Goal: Task Accomplishment & Management: Use online tool/utility

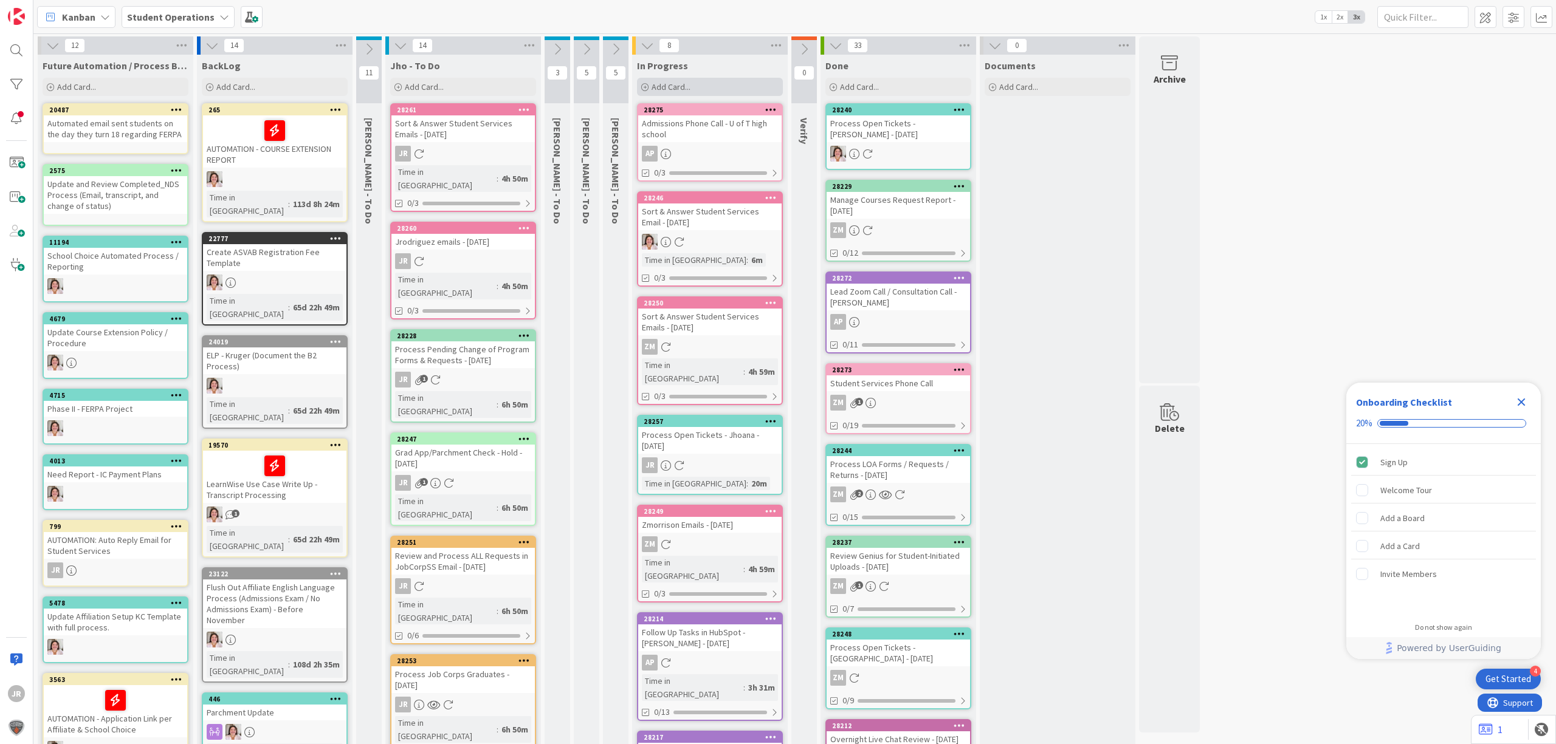
click at [676, 85] on span "Add Card..." at bounding box center [670, 86] width 39 height 11
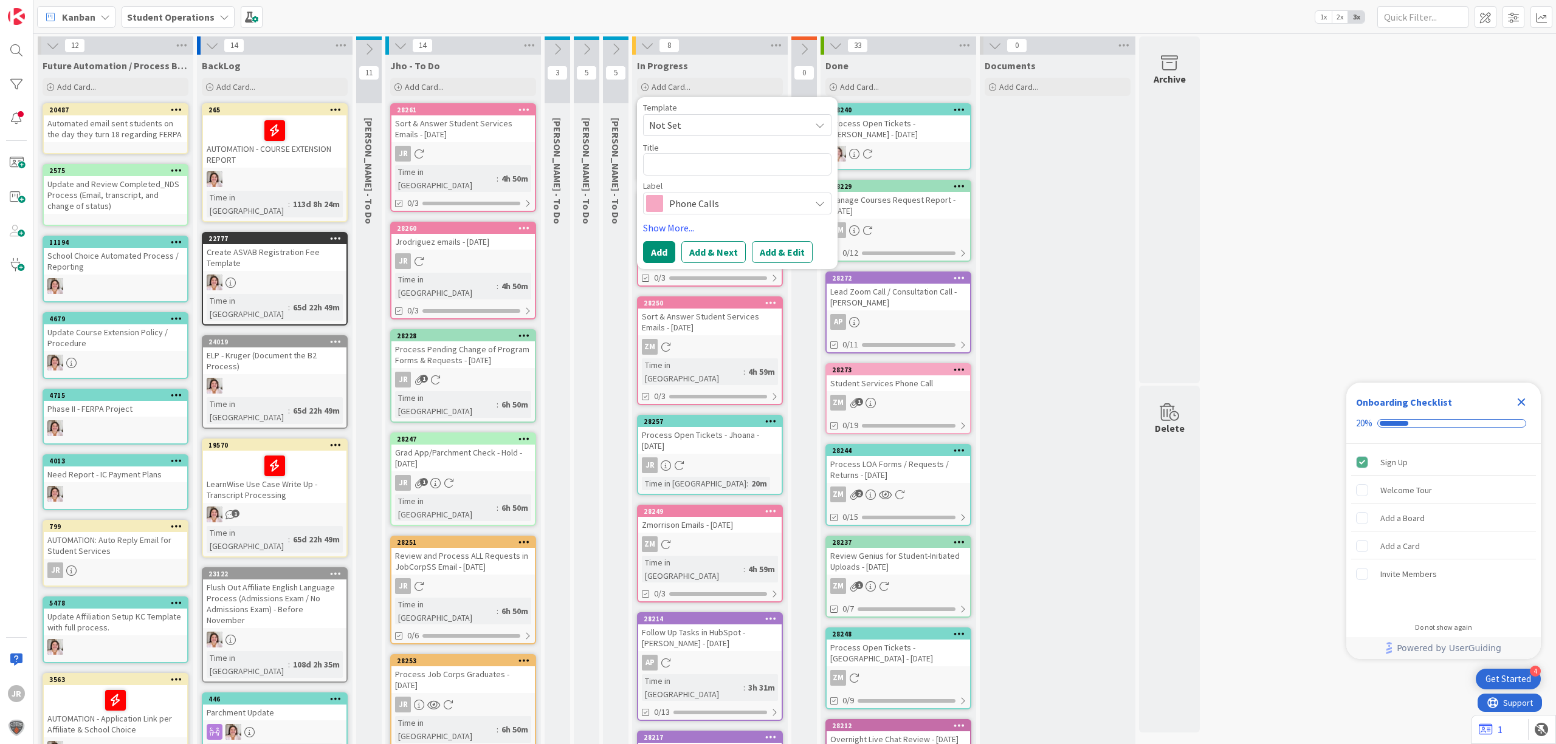
click at [730, 123] on span "Not Set" at bounding box center [725, 125] width 152 height 16
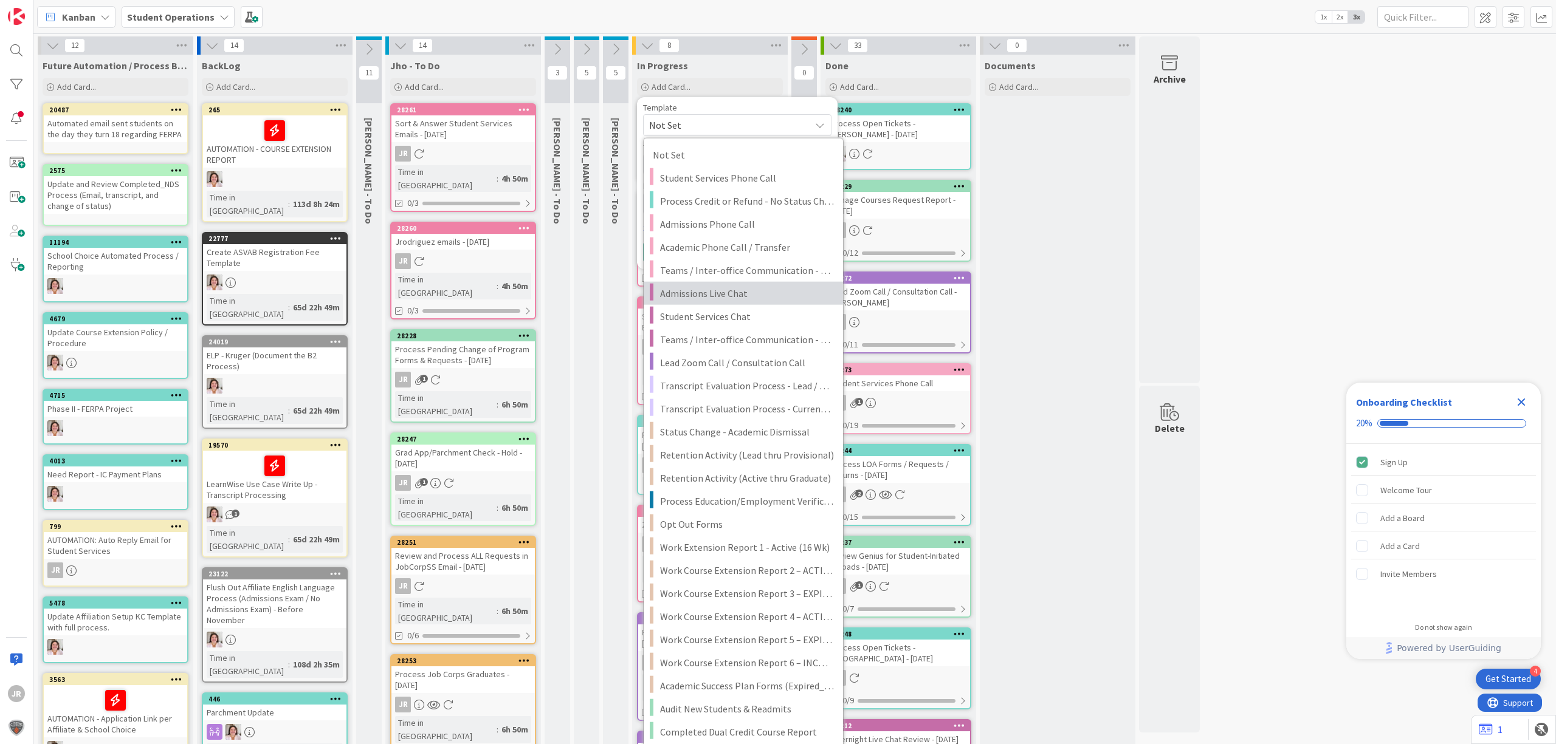
click at [778, 292] on span "Admissions Live Chat" at bounding box center [747, 294] width 174 height 16
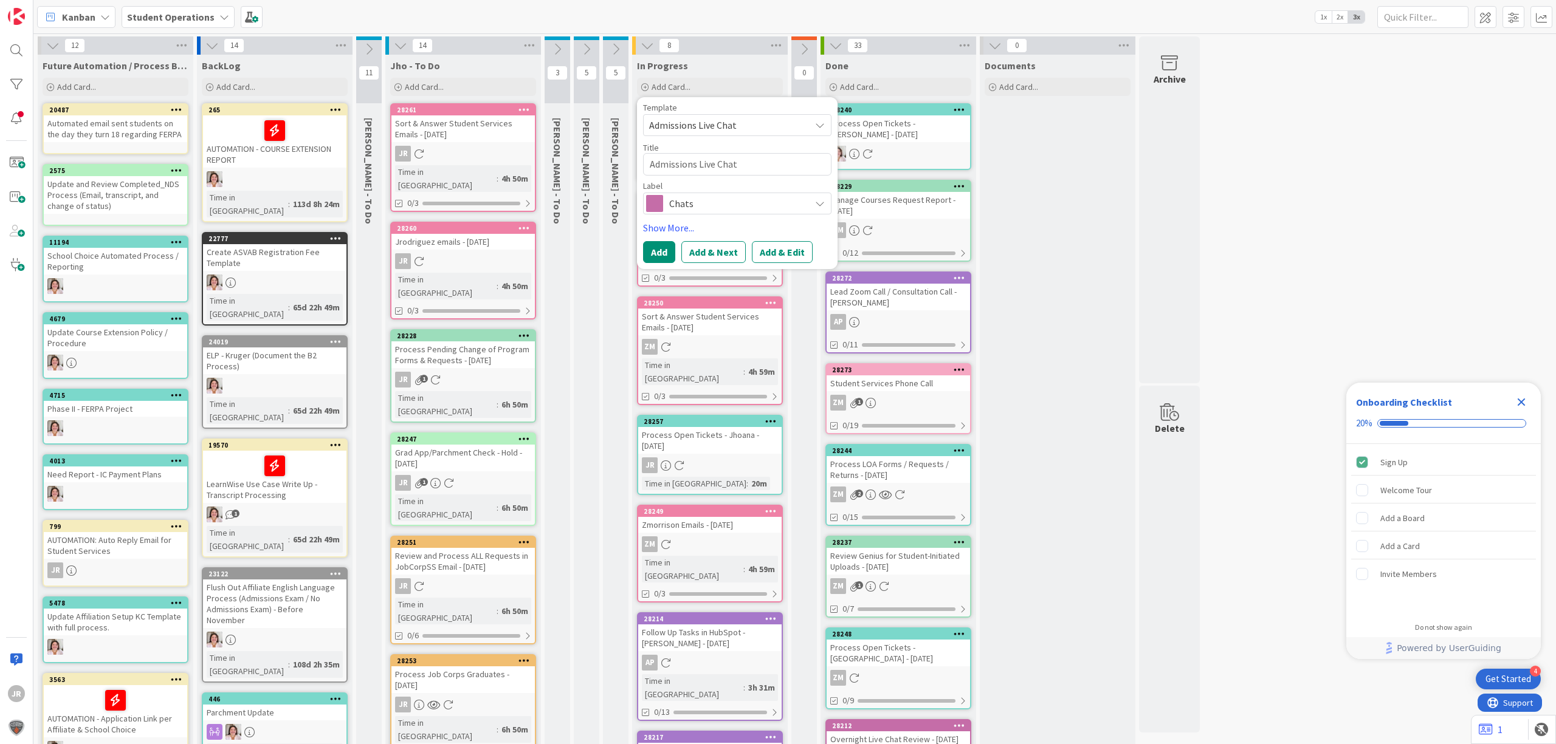
click at [751, 120] on span "Admissions Live Chat" at bounding box center [725, 125] width 152 height 16
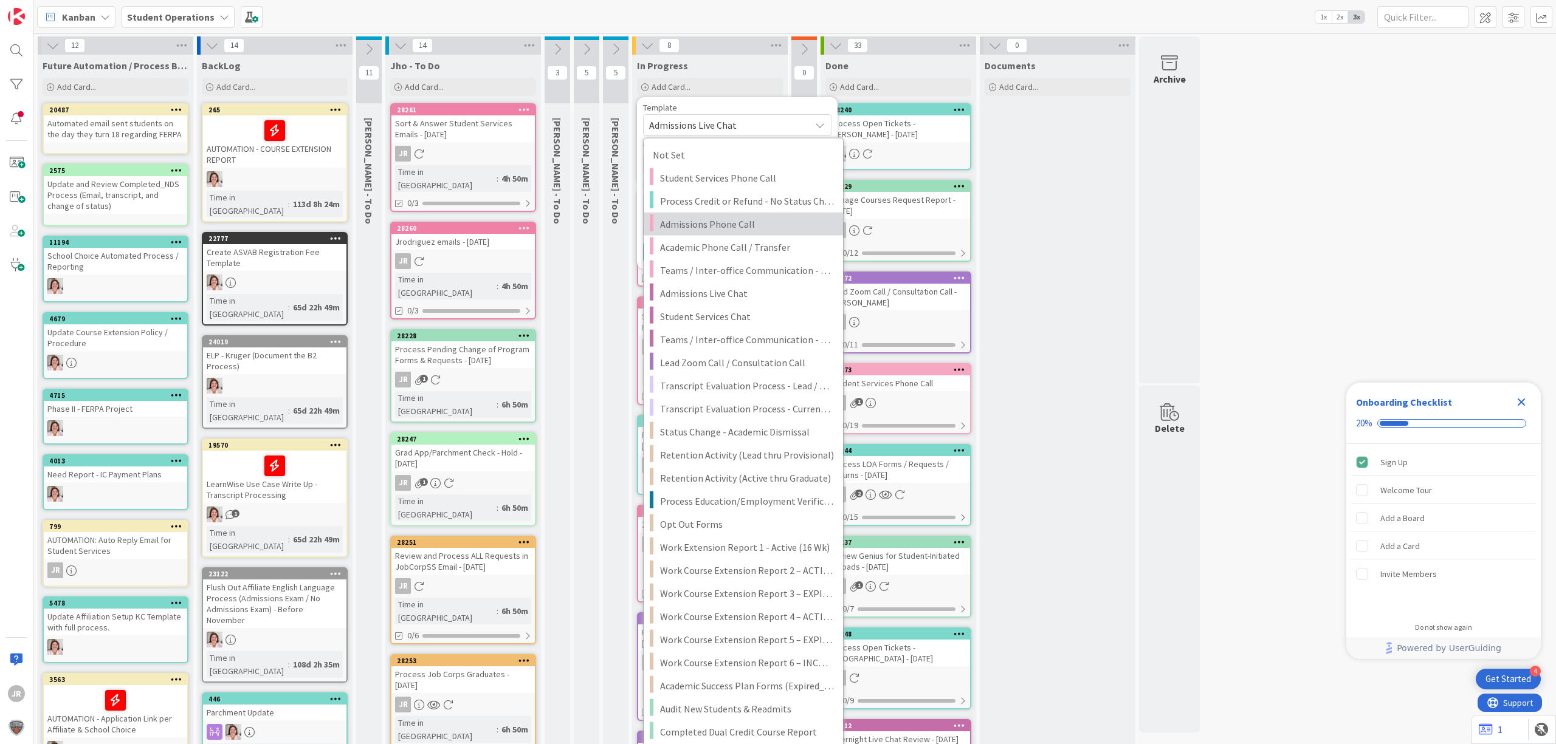
click at [758, 229] on span "Admissions Phone Call" at bounding box center [747, 224] width 174 height 16
type textarea "x"
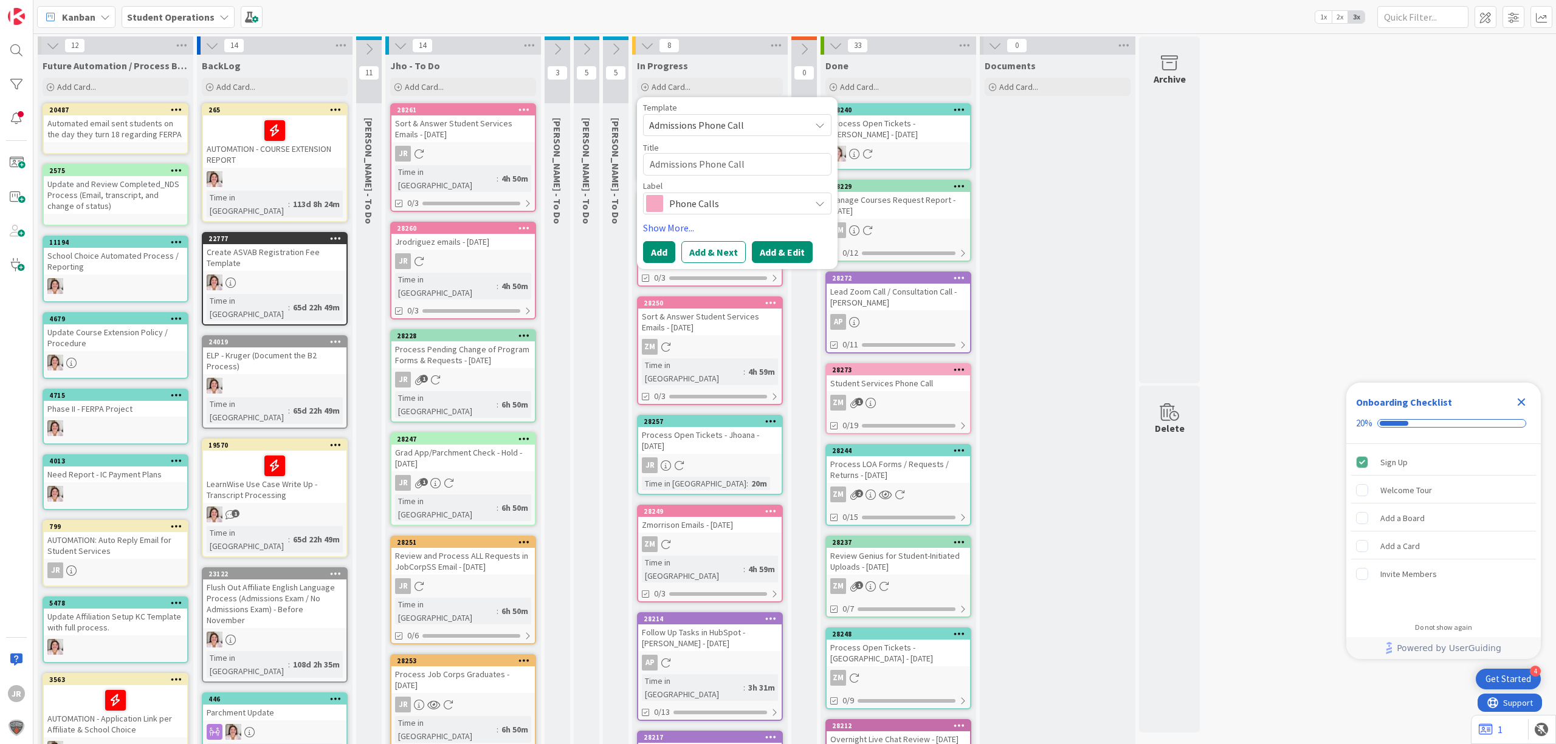
click at [783, 256] on button "Add & Edit" at bounding box center [782, 252] width 61 height 22
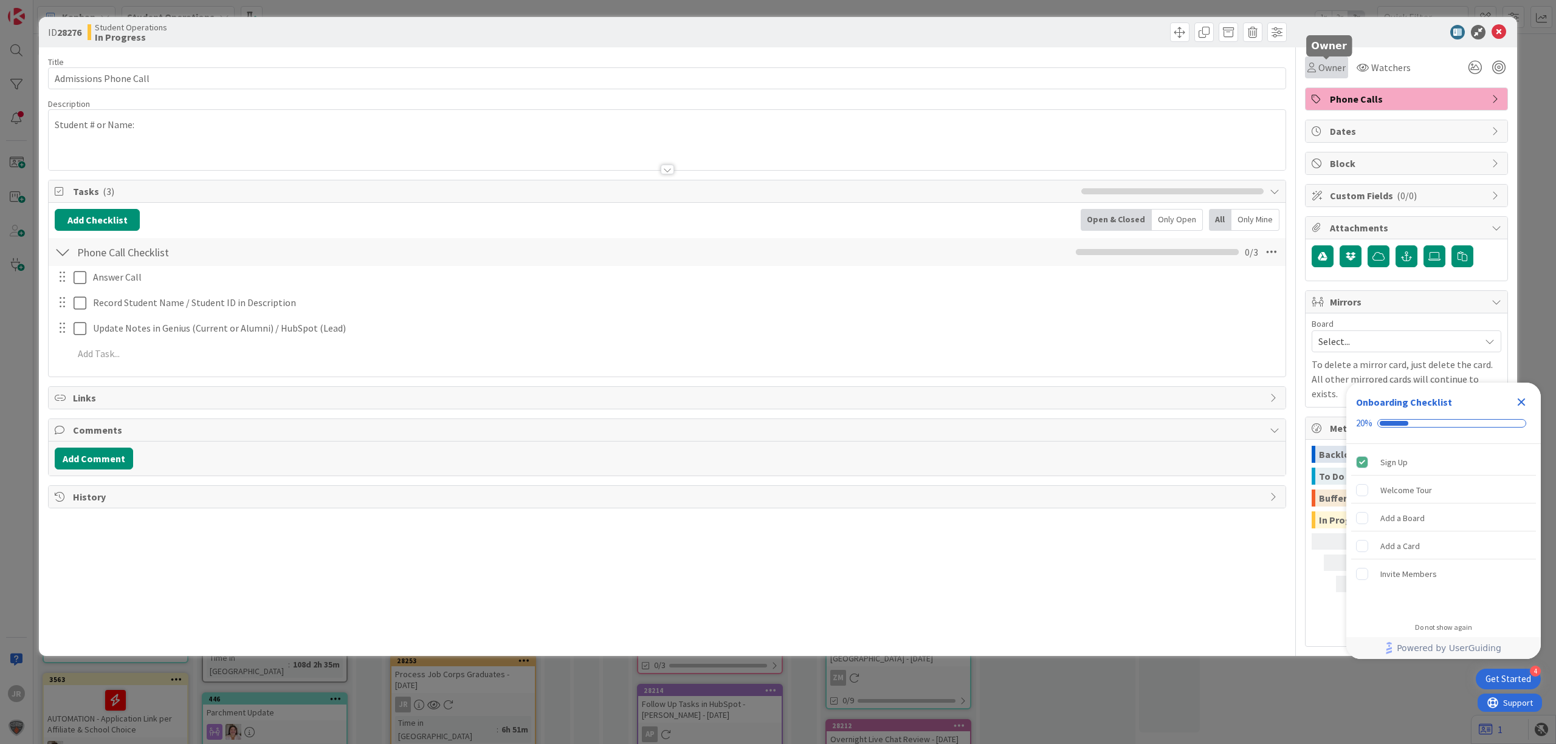
click at [1325, 72] on span "Owner" at bounding box center [1331, 67] width 27 height 15
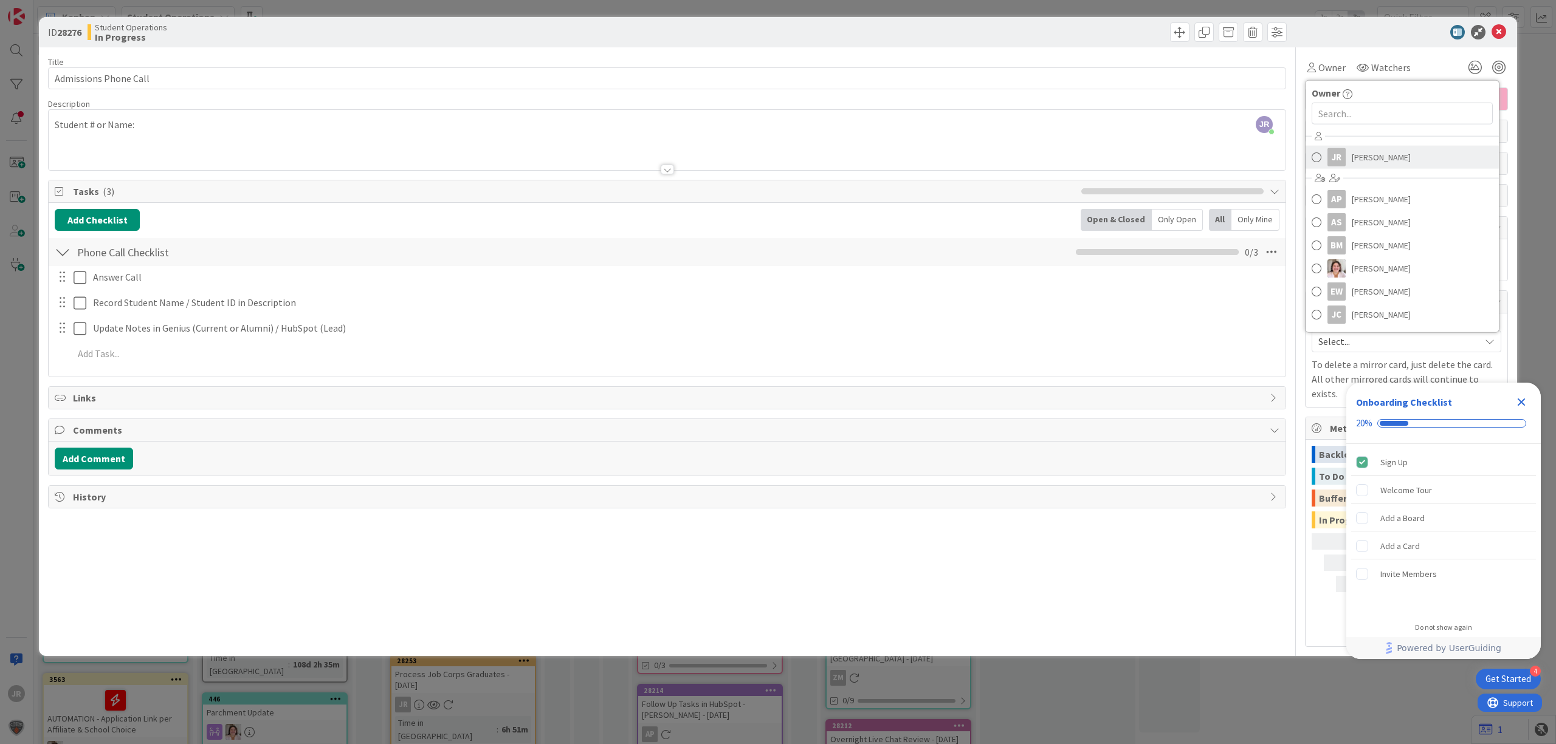
click at [1349, 161] on link "JR [PERSON_NAME]" at bounding box center [1401, 157] width 193 height 23
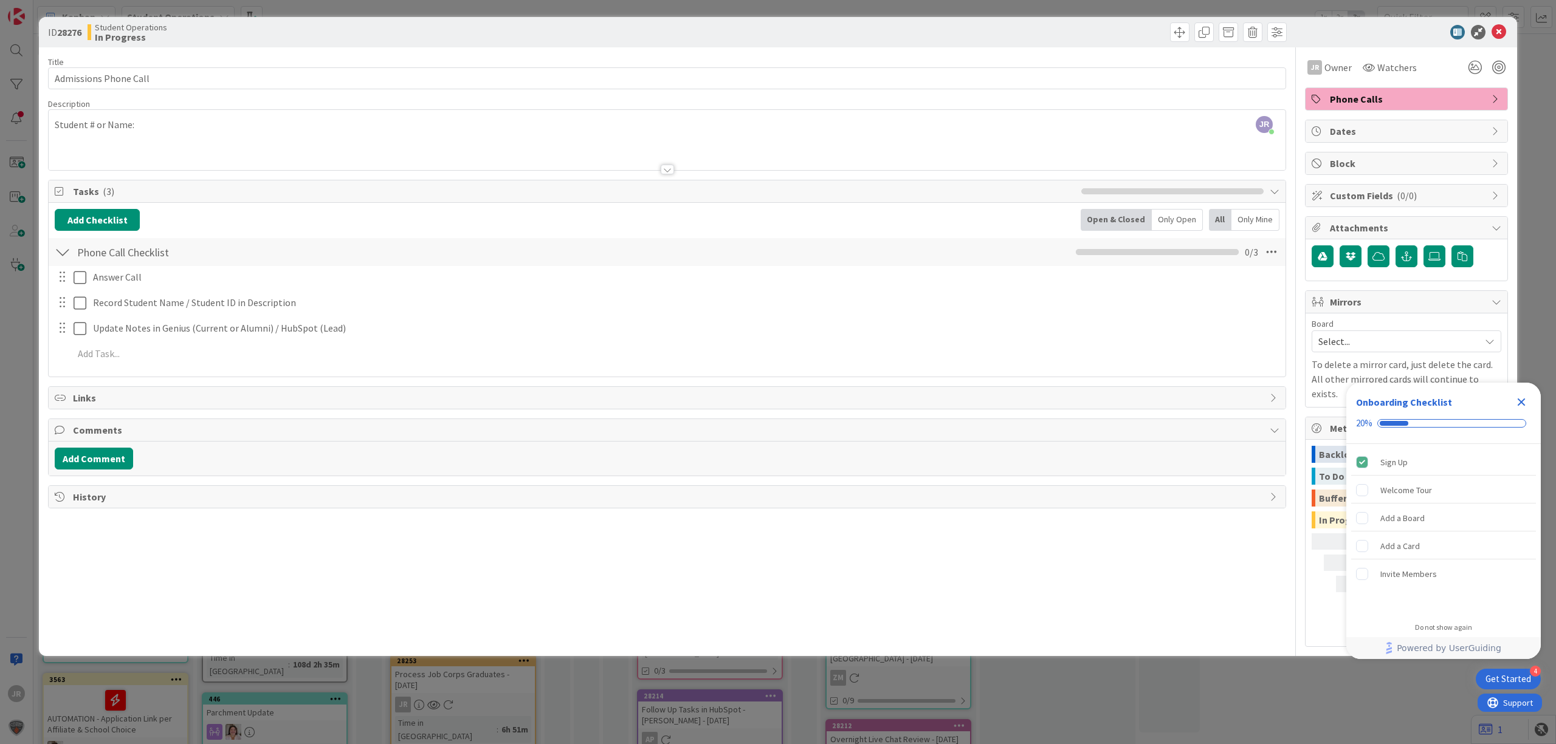
click at [1350, 100] on span "Phone Calls" at bounding box center [1408, 99] width 156 height 15
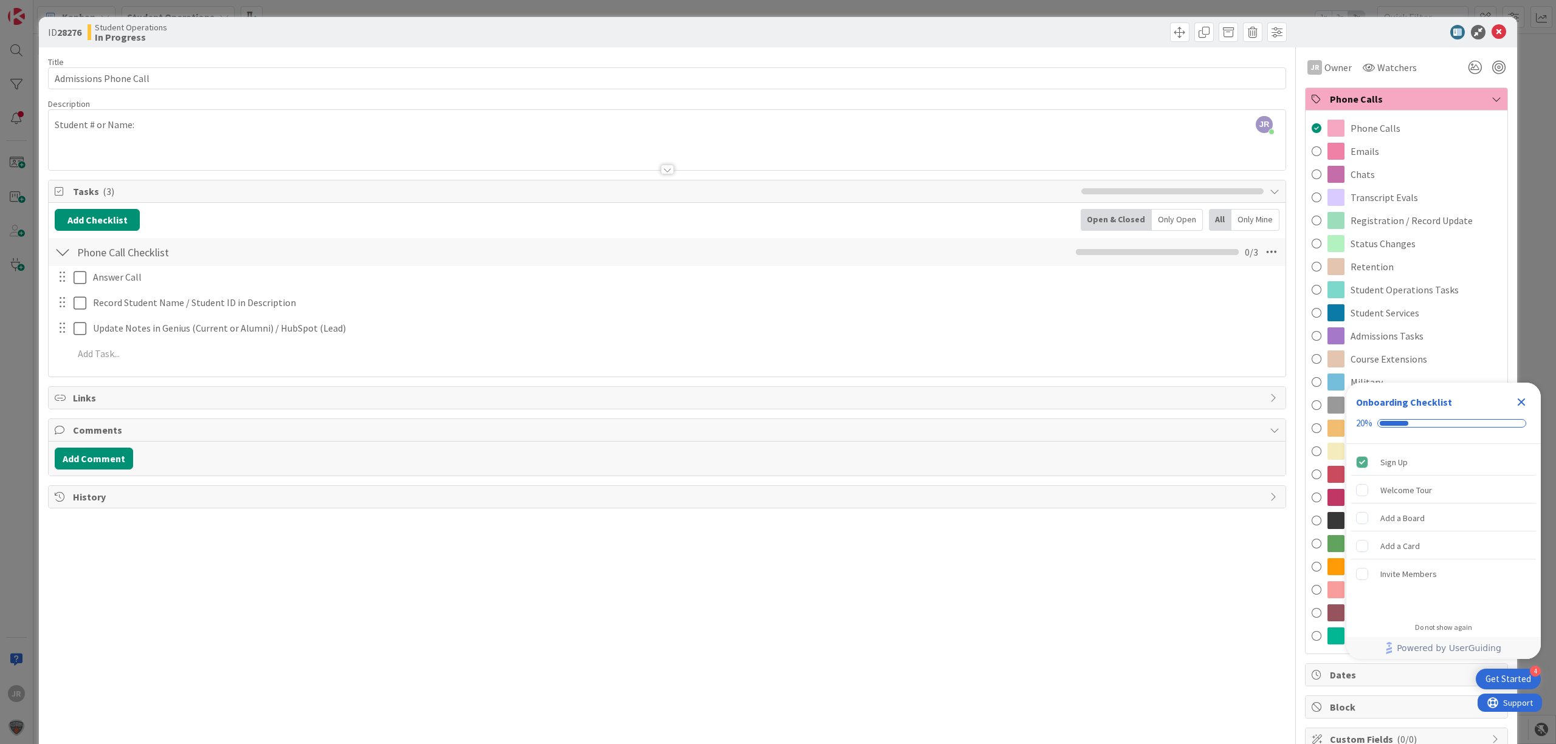
click at [1527, 402] on icon "Close Checklist" at bounding box center [1521, 402] width 15 height 15
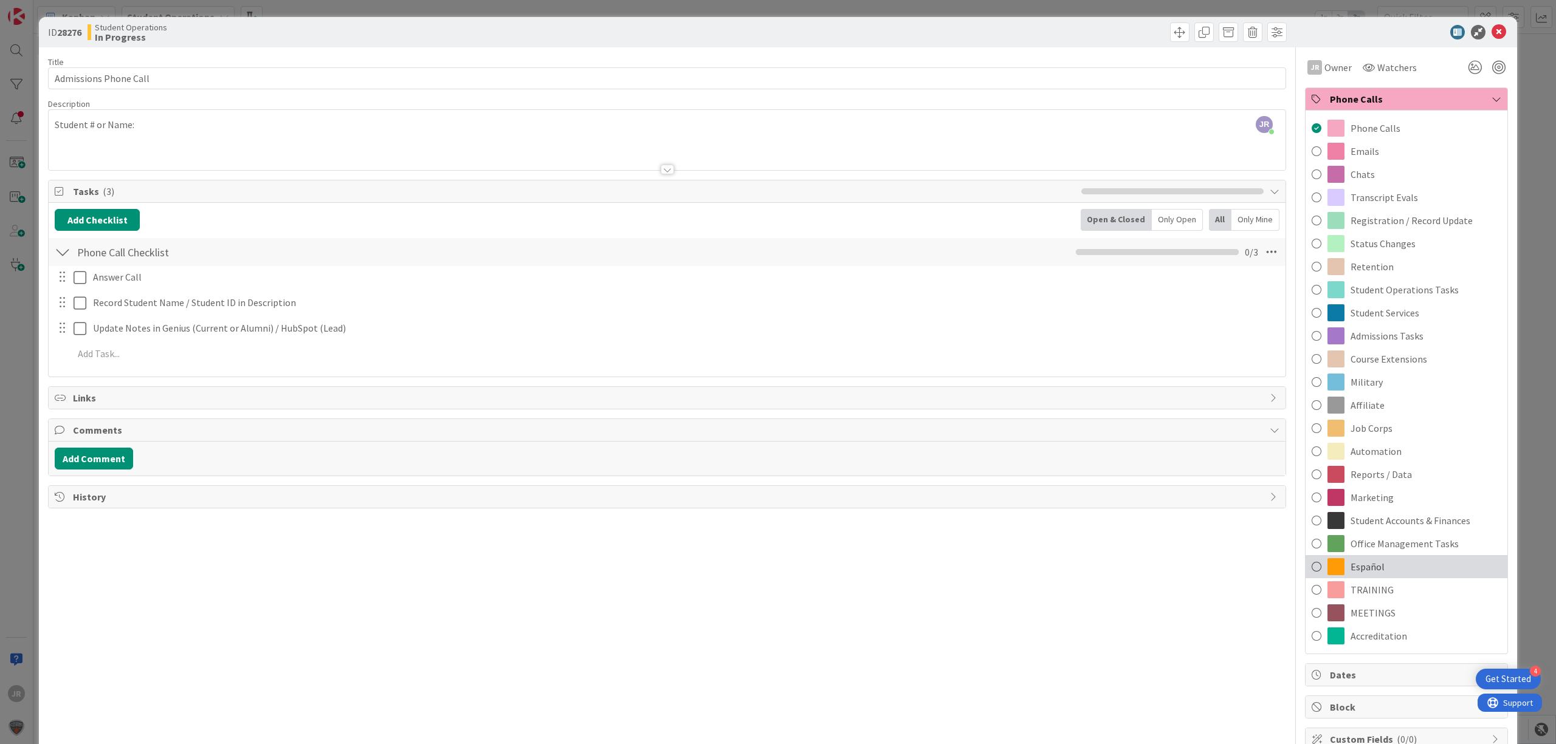
click at [1377, 562] on div "Español" at bounding box center [1406, 566] width 202 height 23
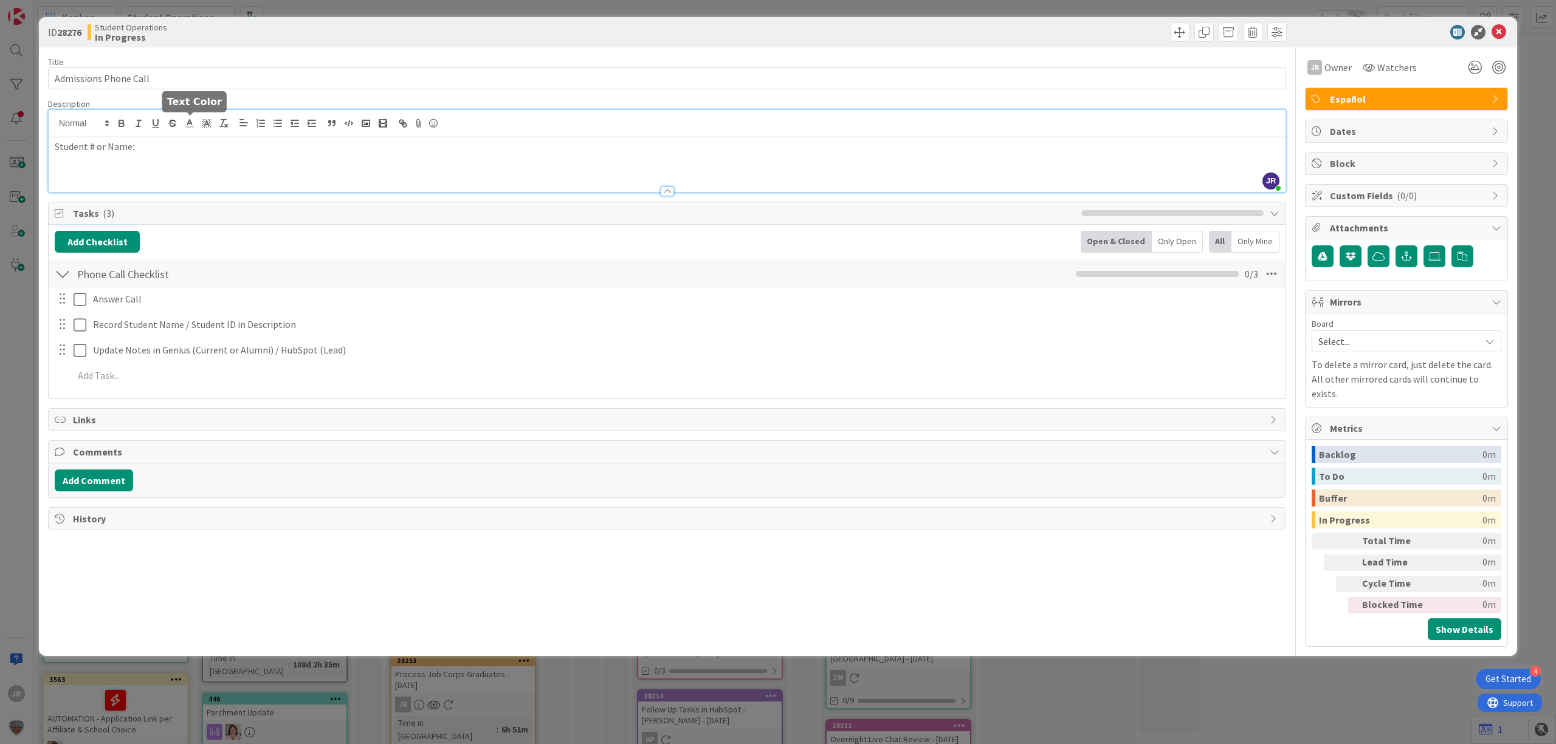
click at [197, 120] on div "JR [PERSON_NAME] just joined Student # or Name:" at bounding box center [667, 151] width 1237 height 82
click at [145, 171] on div "Student # or Name:" at bounding box center [667, 164] width 1237 height 55
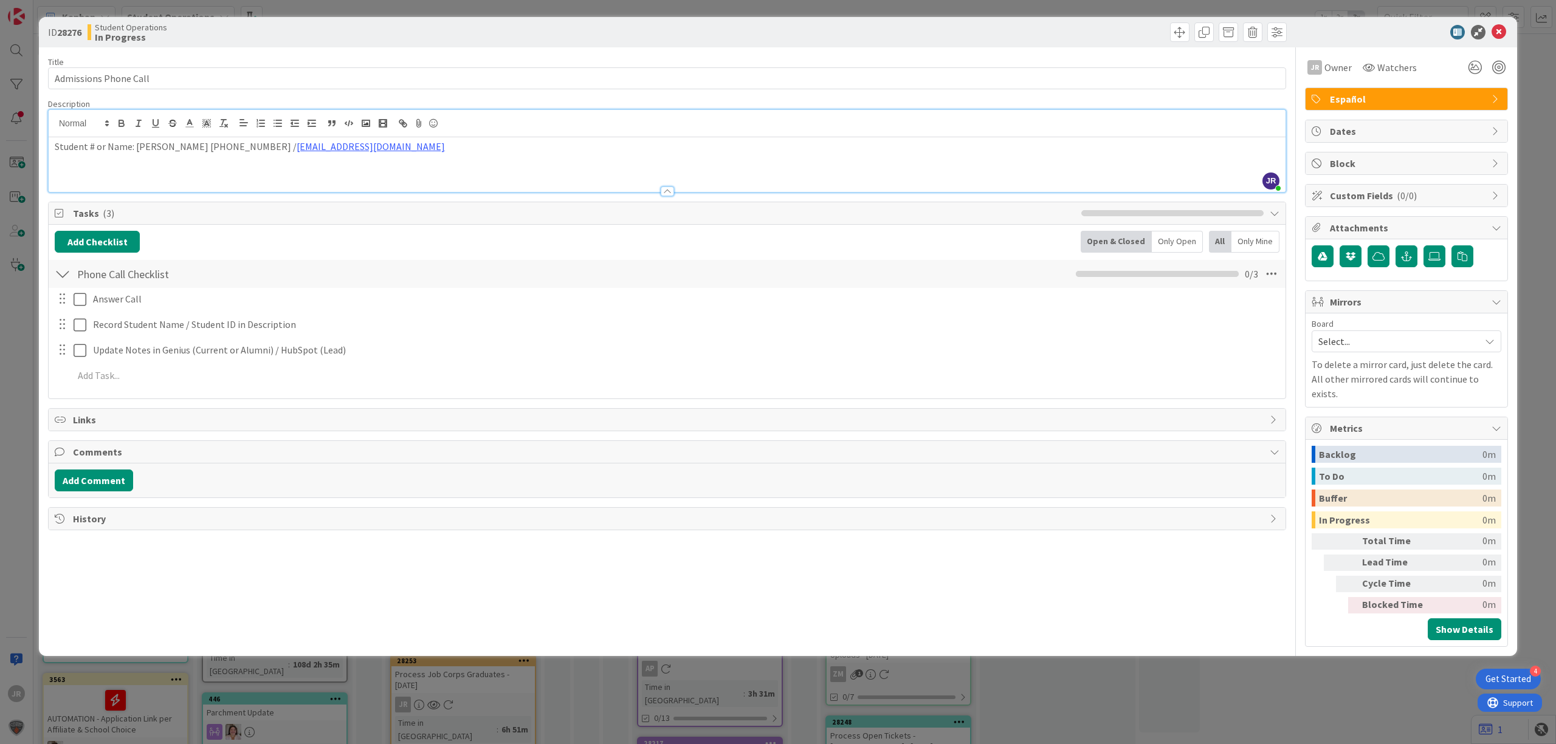
click at [180, 151] on p "Student # or Name: [PERSON_NAME] [PHONE_NUMBER] / [EMAIL_ADDRESS][DOMAIN_NAME]" at bounding box center [667, 147] width 1225 height 14
click at [168, 149] on p "Student # or Name: [PERSON_NAME] [PHONE_NUMBER] / [EMAIL_ADDRESS][DOMAIN_NAME]" at bounding box center [667, 147] width 1225 height 14
click at [329, 158] on p "Father: [PERSON_NAME] [PHONE_NUMBER] / [EMAIL_ADDRESS][DOMAIN_NAME]" at bounding box center [667, 161] width 1225 height 14
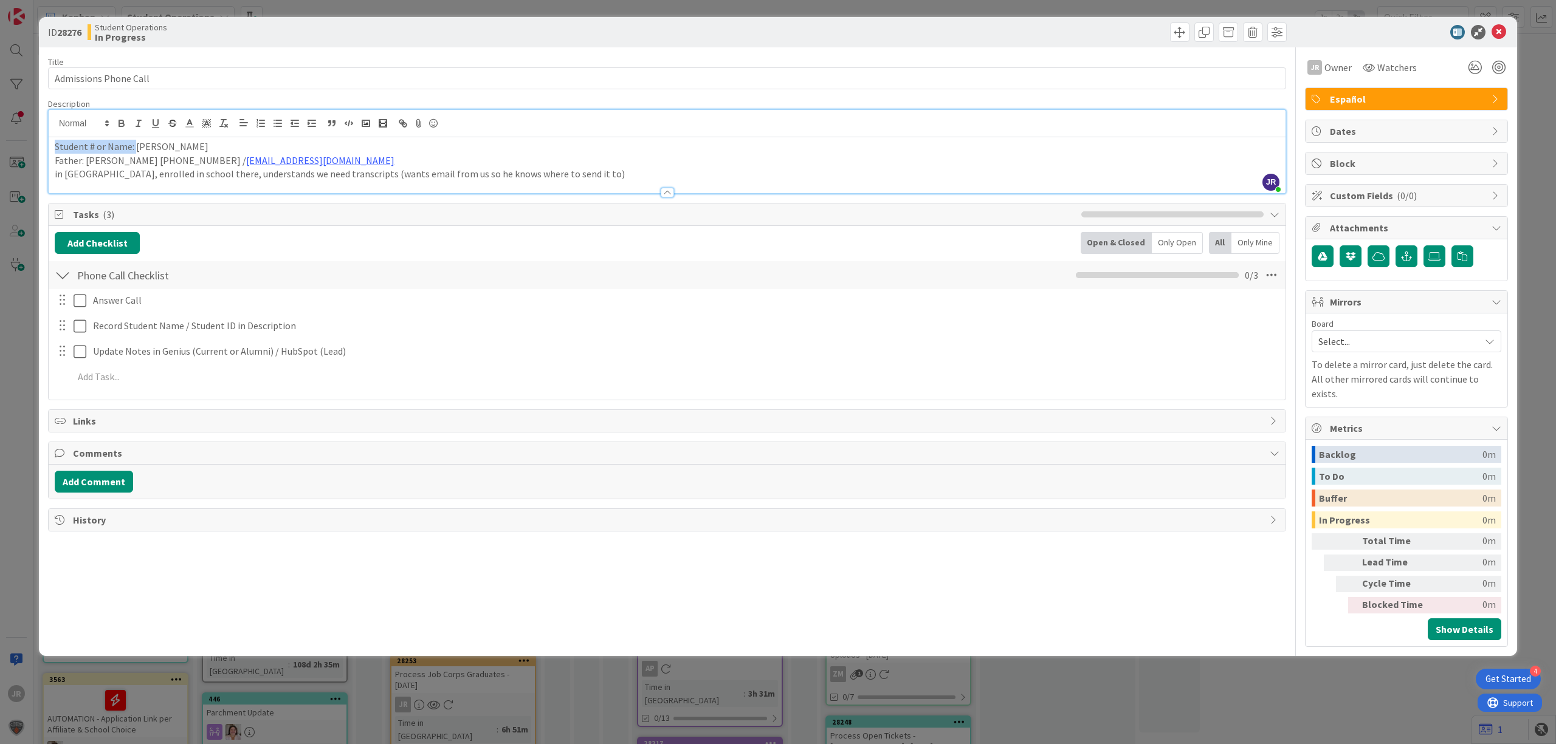
drag, startPoint x: 134, startPoint y: 151, endPoint x: 40, endPoint y: 148, distance: 94.8
click at [40, 148] on div "ID 28276 Student Operations In Progress Title 22 / 128 Admissions Phone Call De…" at bounding box center [778, 336] width 1478 height 639
click at [329, 163] on p "Father: [PERSON_NAME] [PHONE_NUMBER] / [EMAIL_ADDRESS][DOMAIN_NAME]" at bounding box center [667, 161] width 1225 height 14
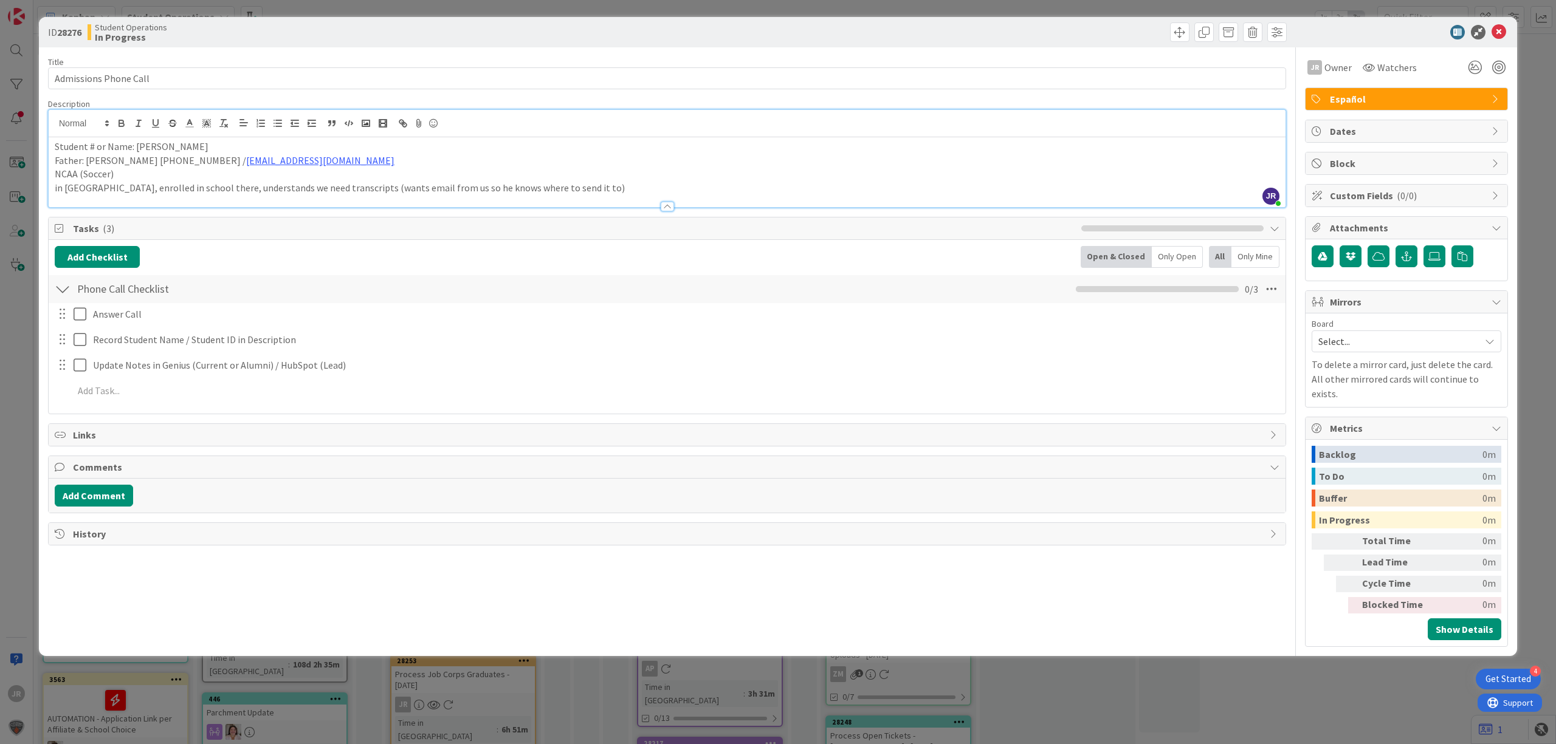
click at [569, 185] on p "in [GEOGRAPHIC_DATA], enrolled in school there, understands we need transcripts…" at bounding box center [667, 188] width 1225 height 14
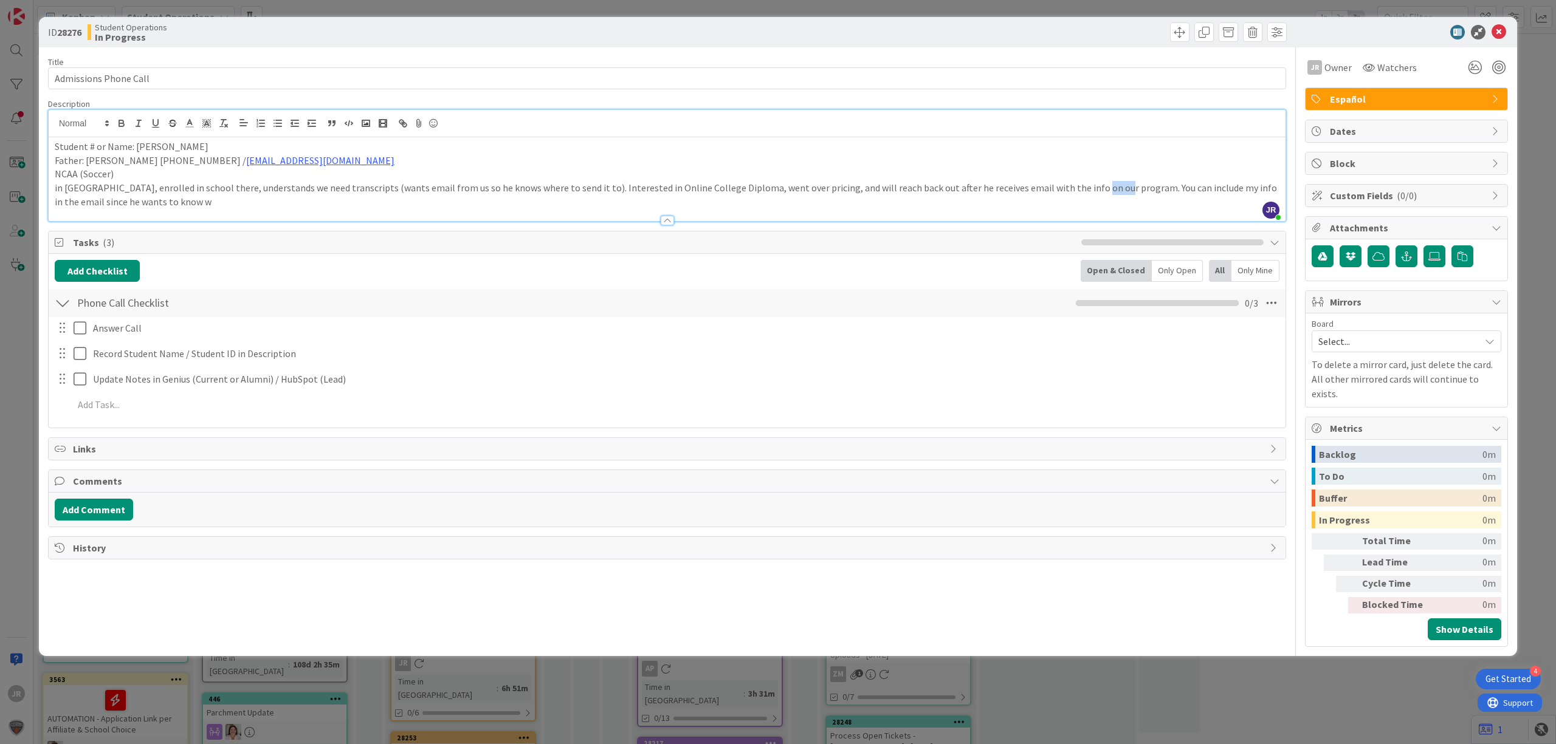
drag, startPoint x: 1068, startPoint y: 194, endPoint x: 1087, endPoint y: 185, distance: 20.9
click at [1087, 185] on p "in [GEOGRAPHIC_DATA], enrolled in school there, understands we need transcripts…" at bounding box center [667, 194] width 1225 height 27
click at [1089, 202] on p "in [GEOGRAPHIC_DATA], enrolled in school there, understands we need transcripts…" at bounding box center [667, 194] width 1225 height 27
drag, startPoint x: 1089, startPoint y: 198, endPoint x: 1084, endPoint y: 188, distance: 10.9
click at [1084, 188] on p "in [GEOGRAPHIC_DATA], enrolled in school there, understands we need transcripts…" at bounding box center [667, 194] width 1225 height 27
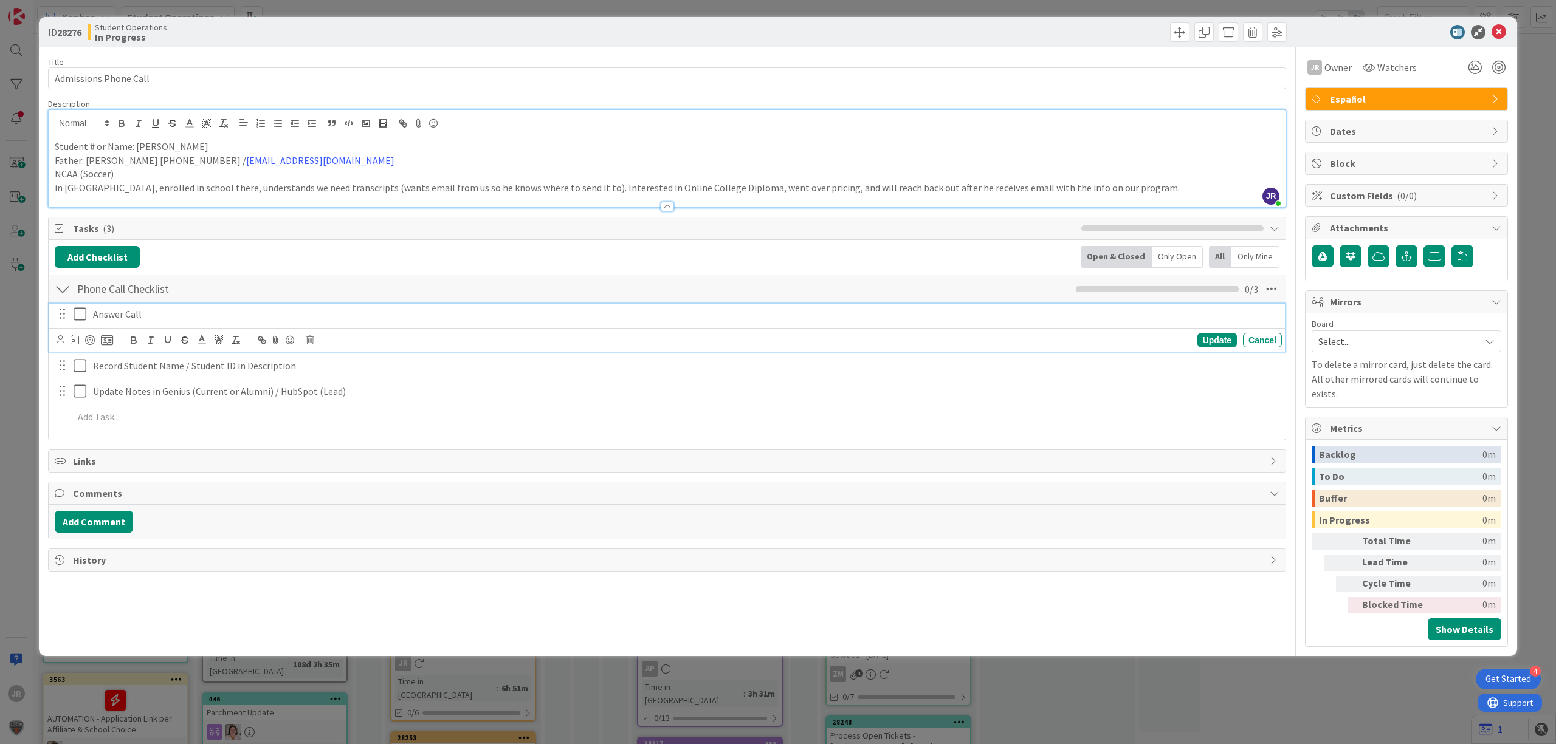
click at [86, 316] on icon at bounding box center [80, 314] width 13 height 15
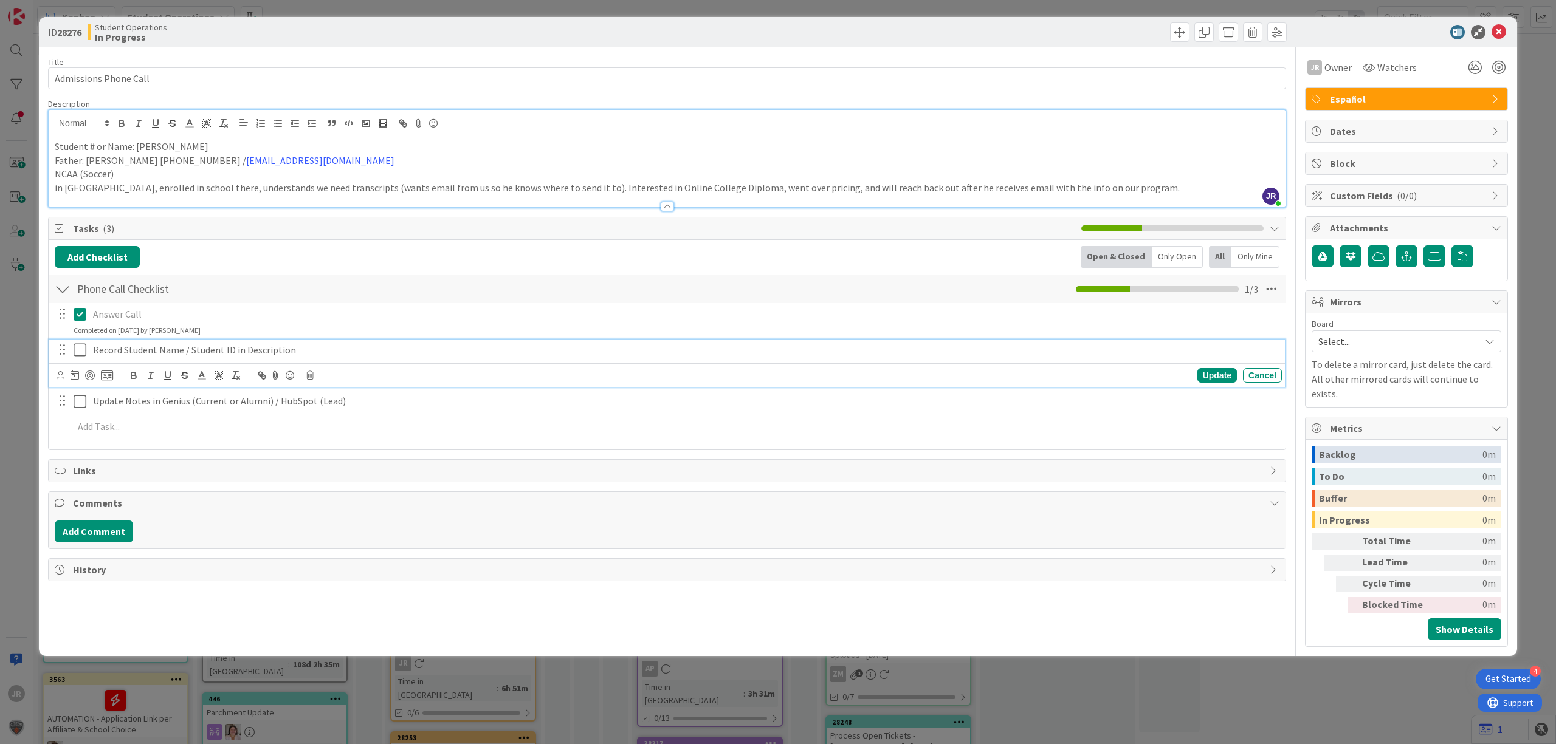
click at [80, 346] on icon at bounding box center [80, 350] width 13 height 15
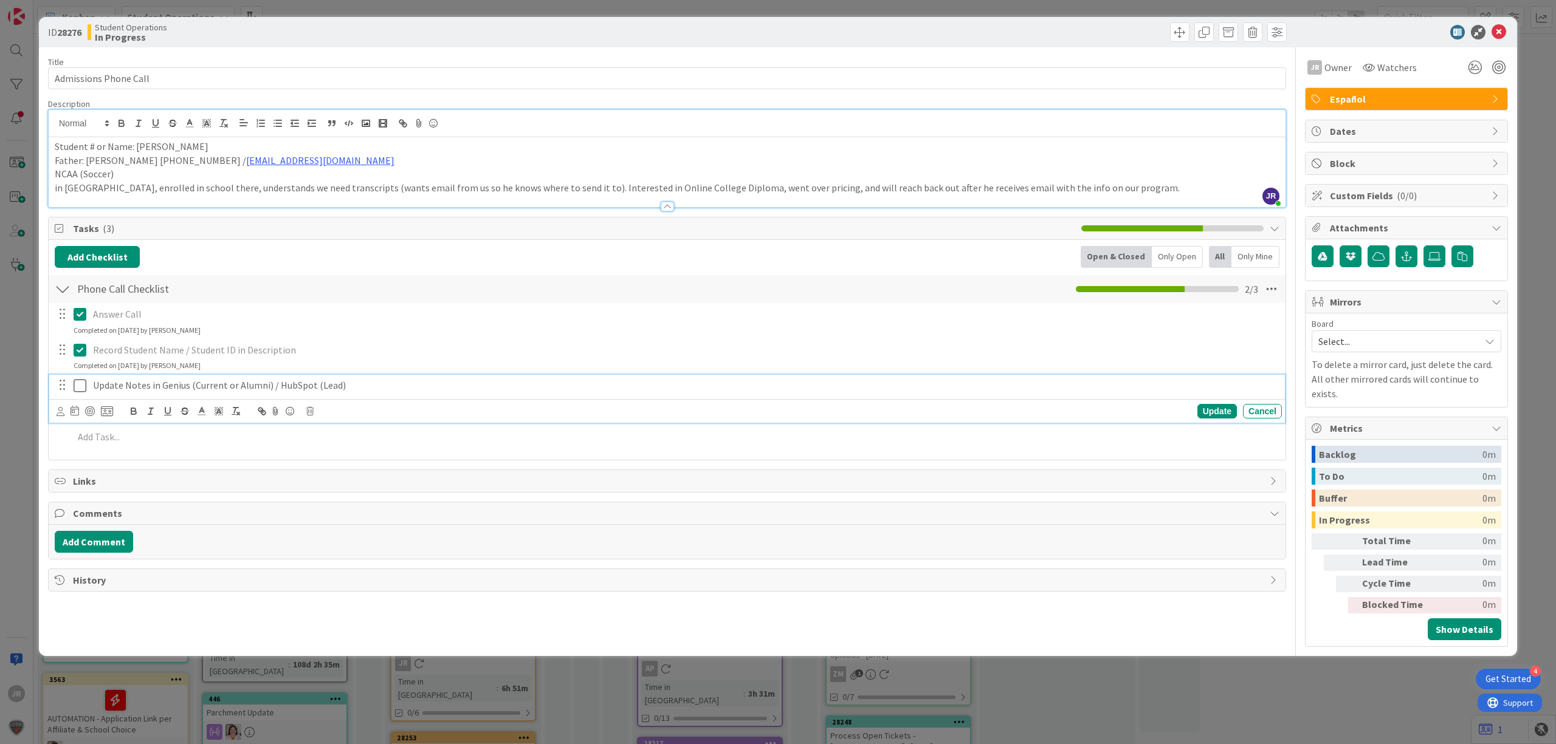
click at [193, 396] on div "Update Notes in Genius (Current or Alumni) / HubSpot (Lead)" at bounding box center [685, 385] width 1194 height 21
click at [56, 414] on div "Update Cancel" at bounding box center [666, 411] width 1235 height 24
click at [58, 416] on icon at bounding box center [61, 411] width 8 height 9
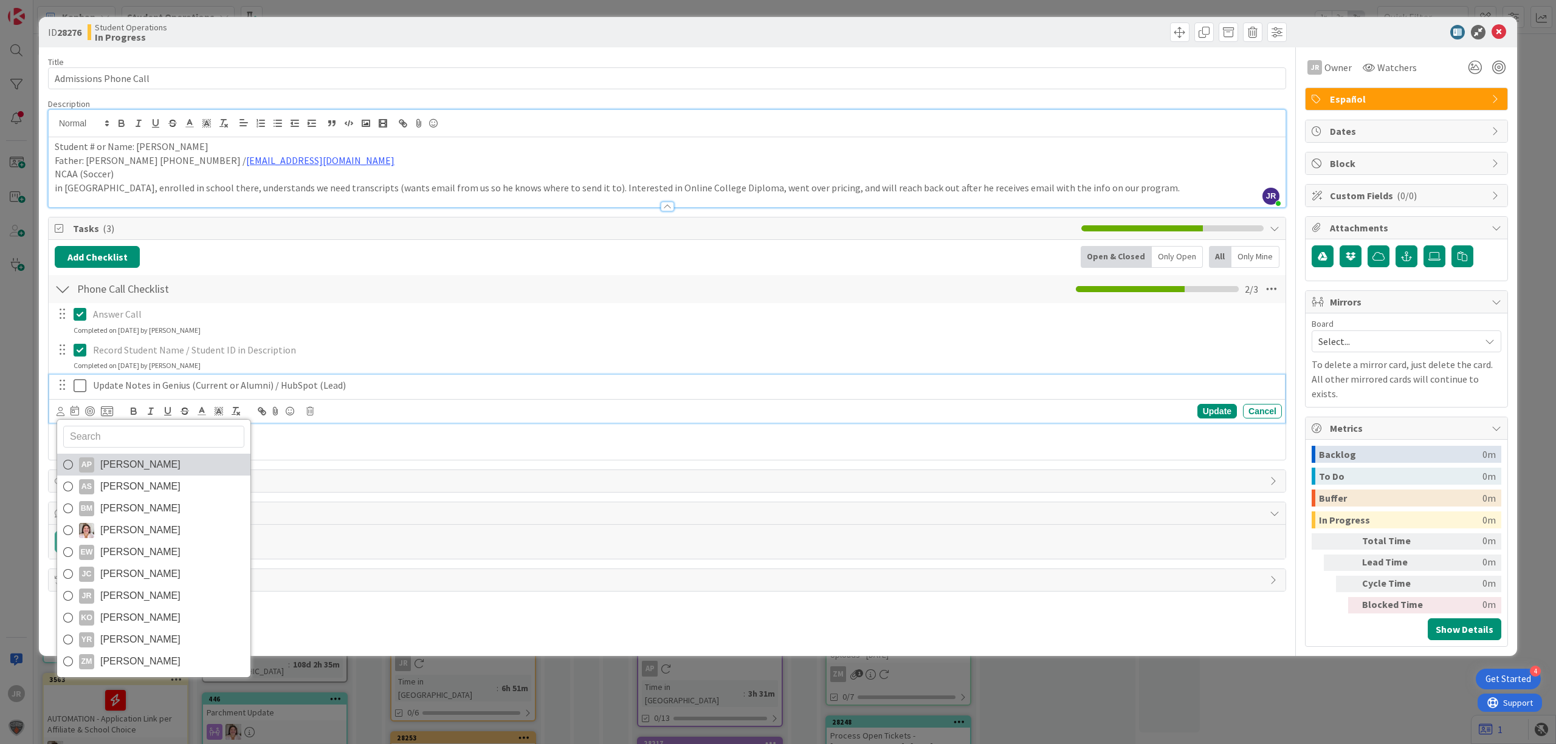
click at [112, 467] on span "[PERSON_NAME]" at bounding box center [140, 465] width 80 height 18
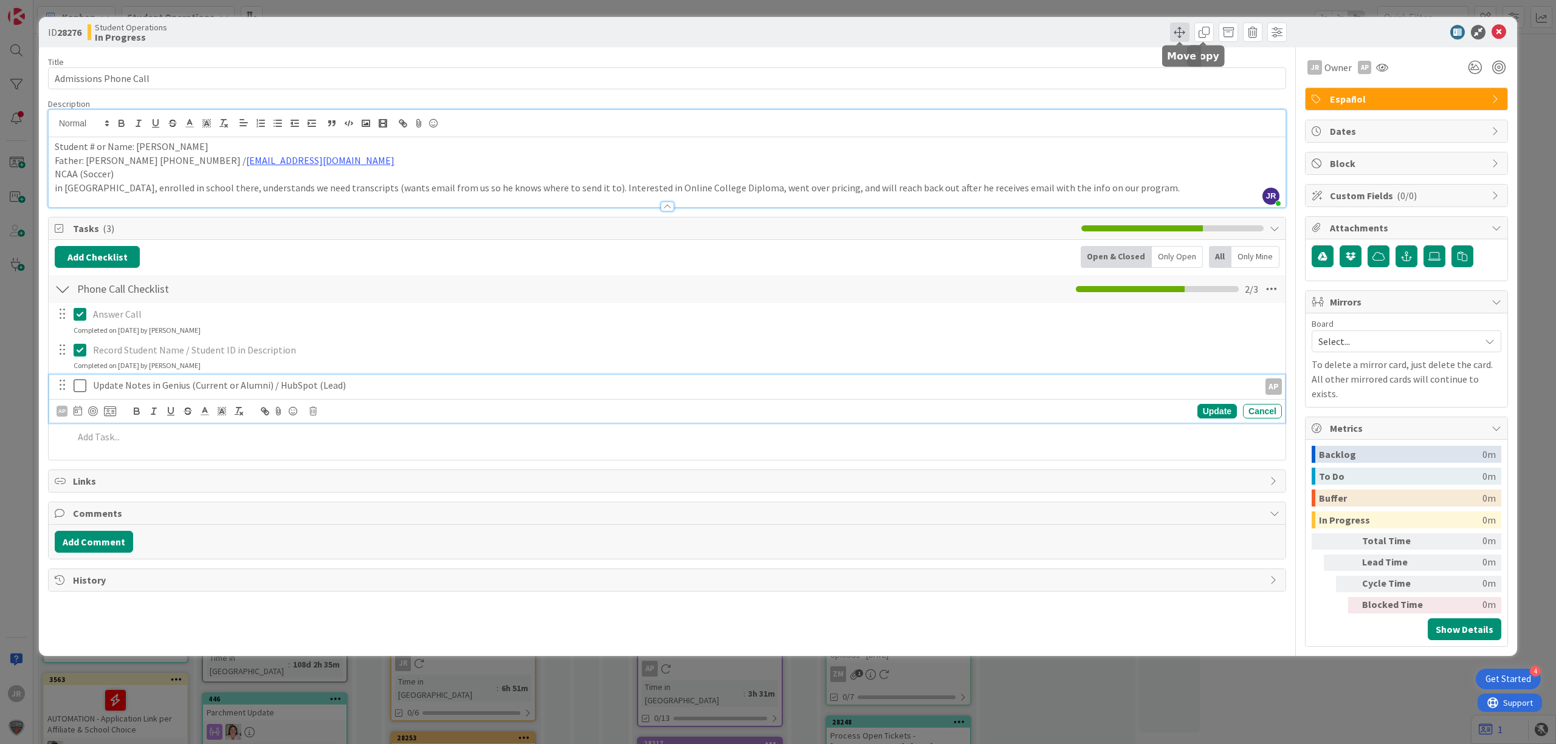
click at [1180, 28] on span at bounding box center [1179, 31] width 19 height 19
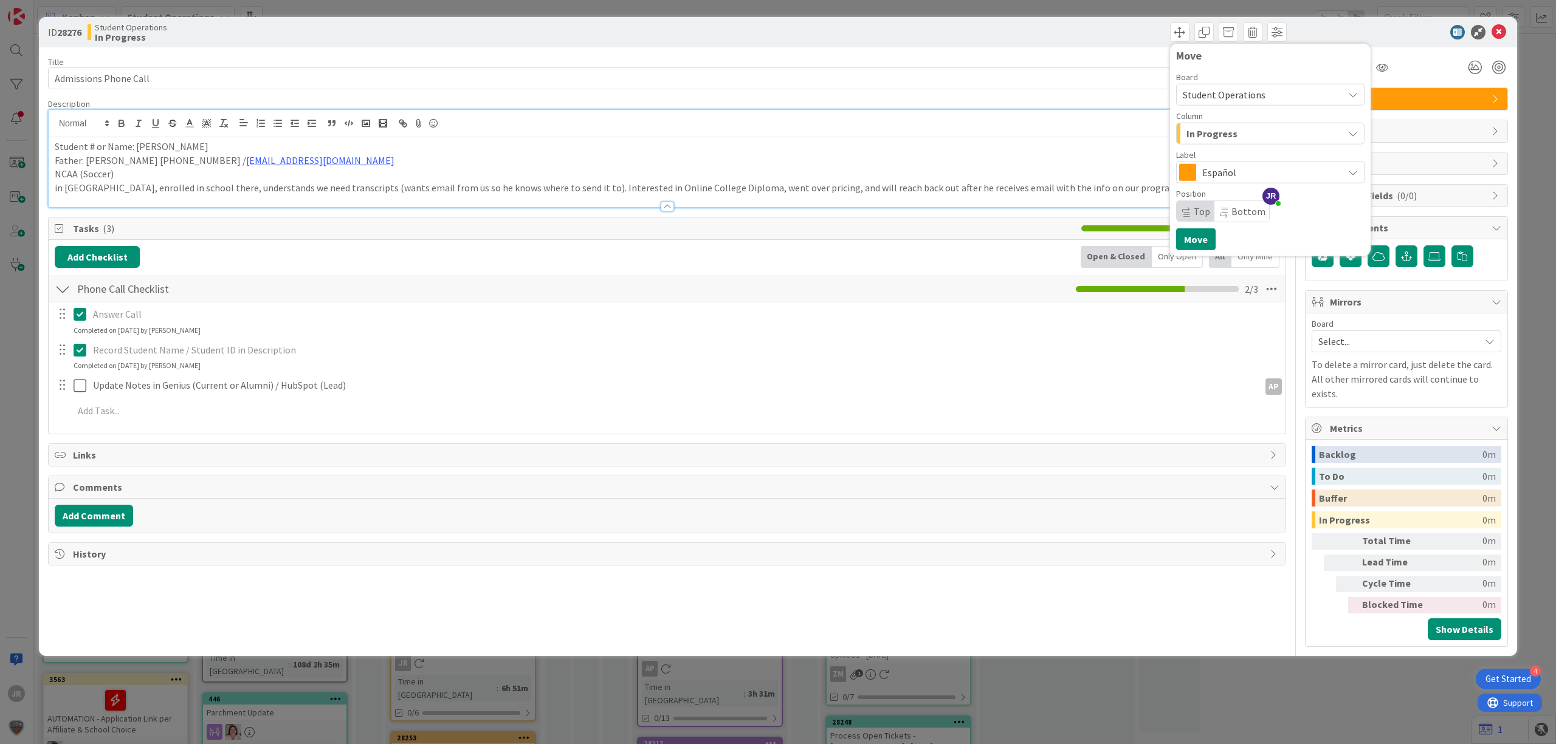
click at [1220, 136] on span "In Progress" at bounding box center [1211, 134] width 51 height 16
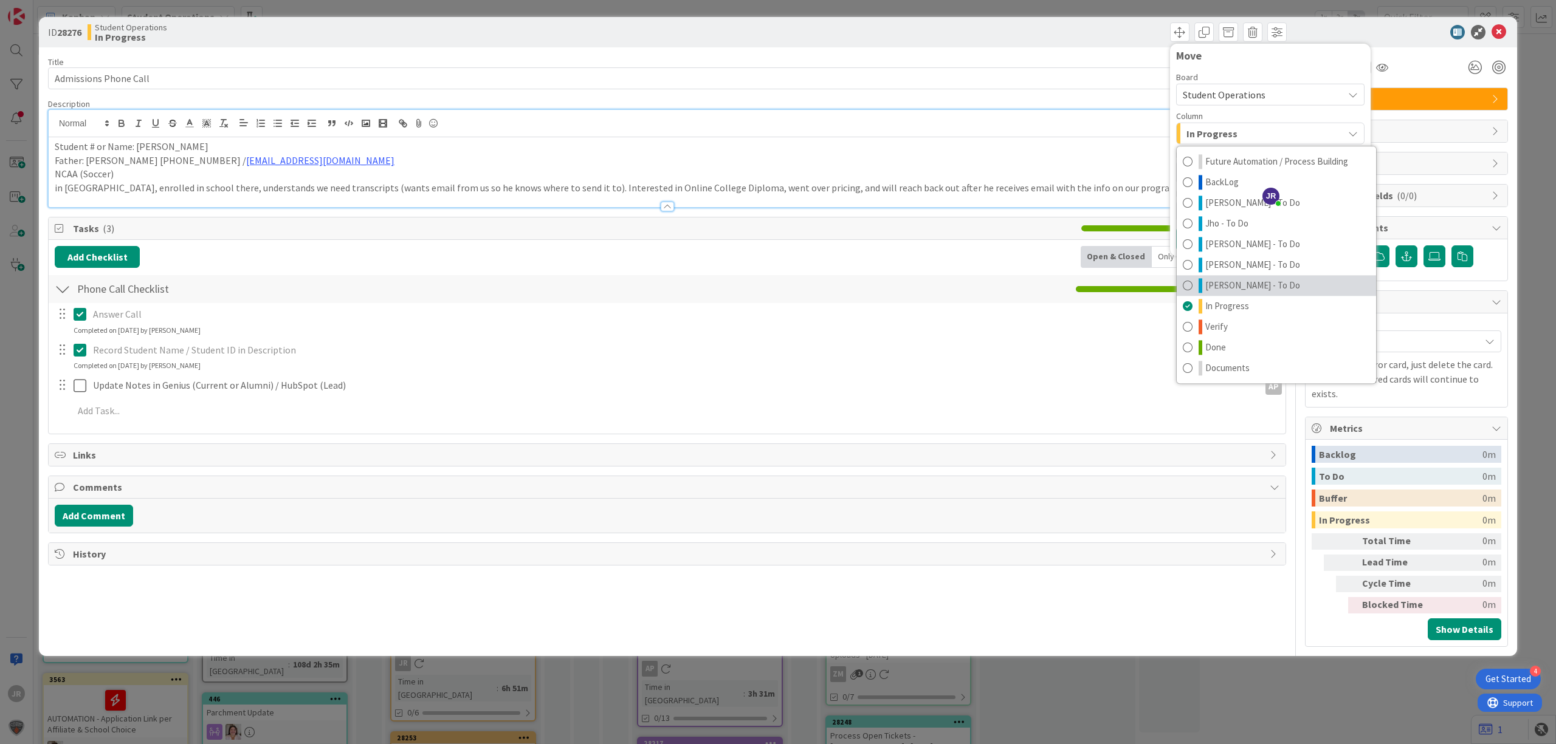
click at [1235, 278] on span "[PERSON_NAME] - To Do" at bounding box center [1252, 285] width 95 height 15
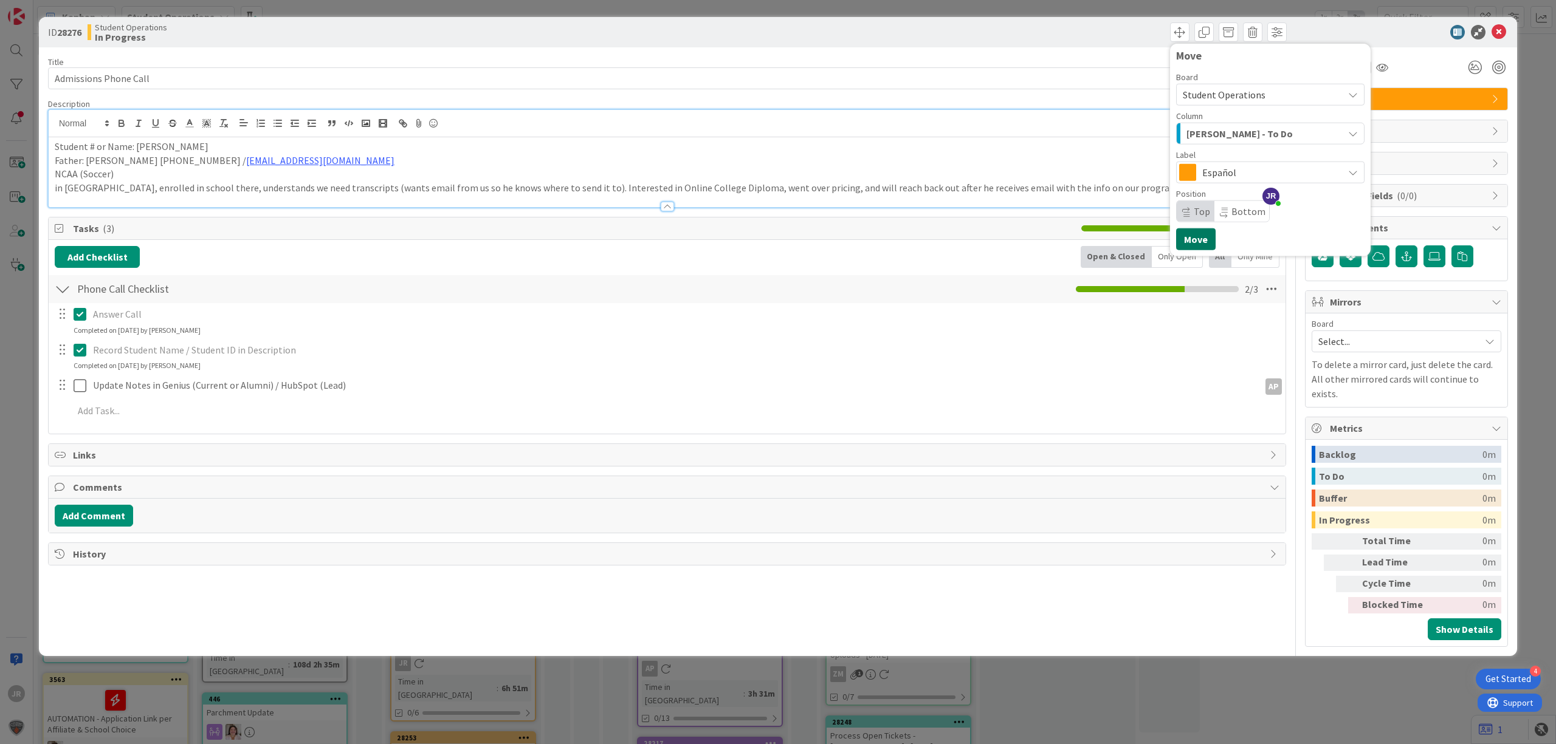
click at [1197, 235] on button "Move" at bounding box center [1196, 240] width 40 height 22
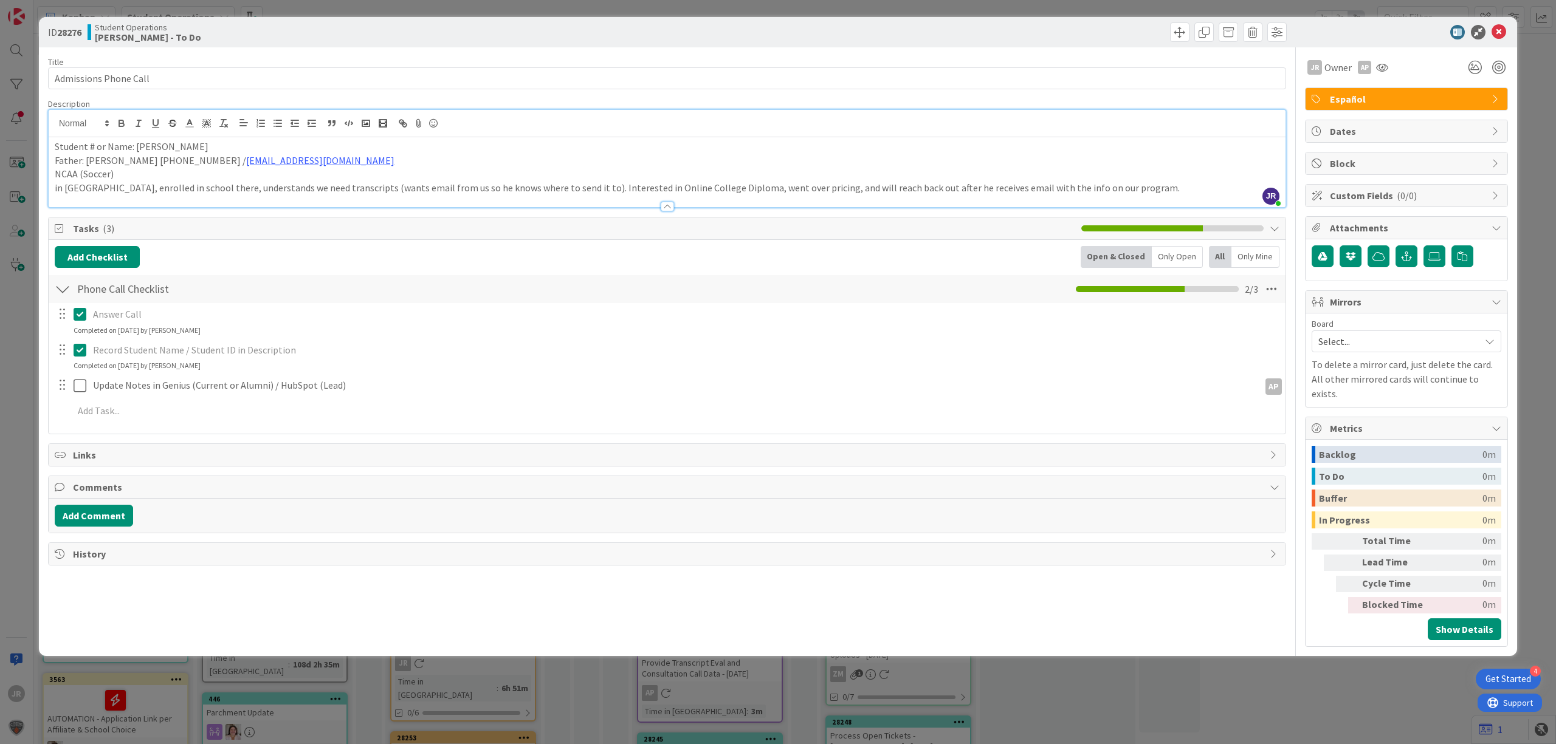
drag, startPoint x: 1144, startPoint y: 204, endPoint x: 1128, endPoint y: 194, distance: 18.6
click at [1143, 205] on div at bounding box center [667, 200] width 1237 height 13
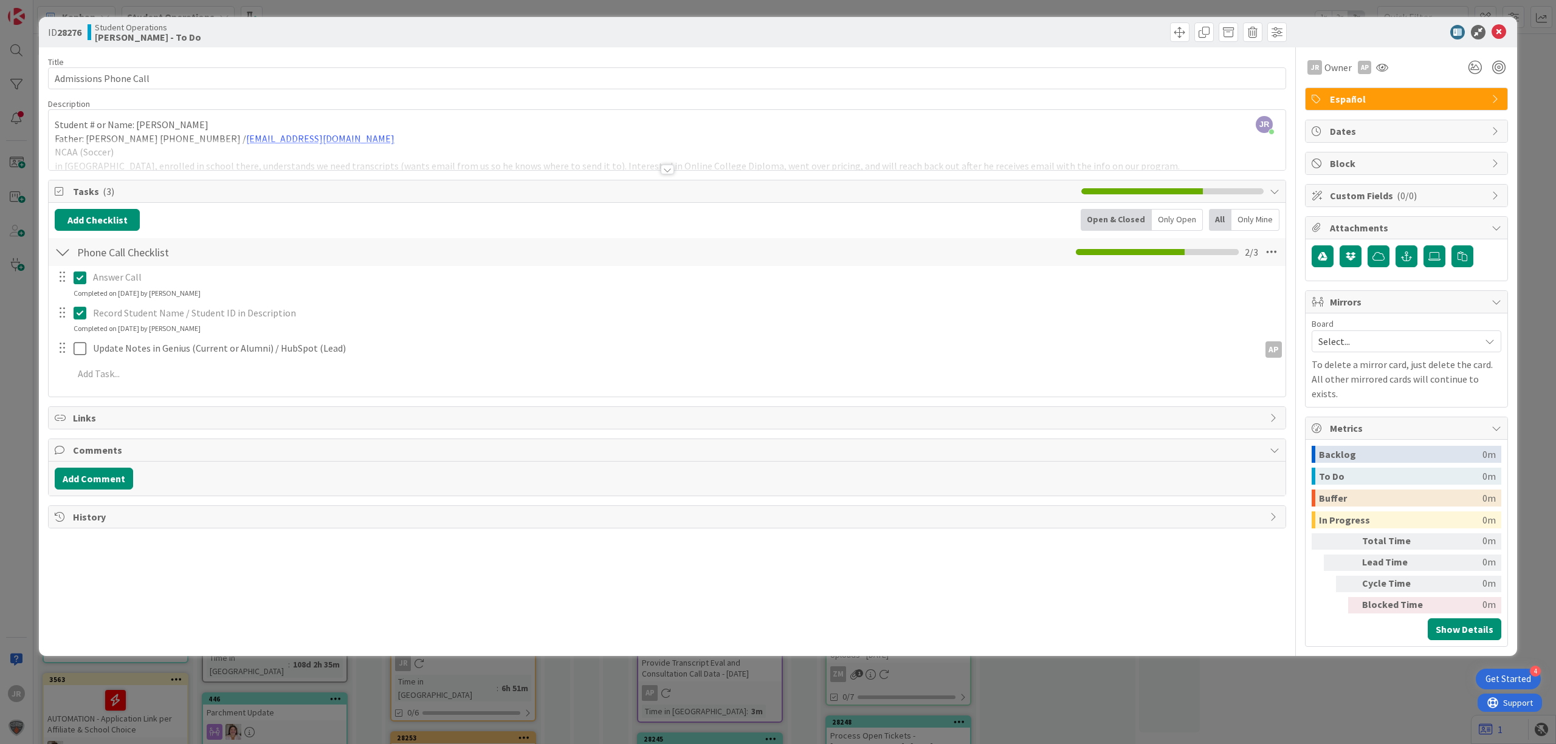
click at [1114, 160] on div at bounding box center [667, 154] width 1237 height 31
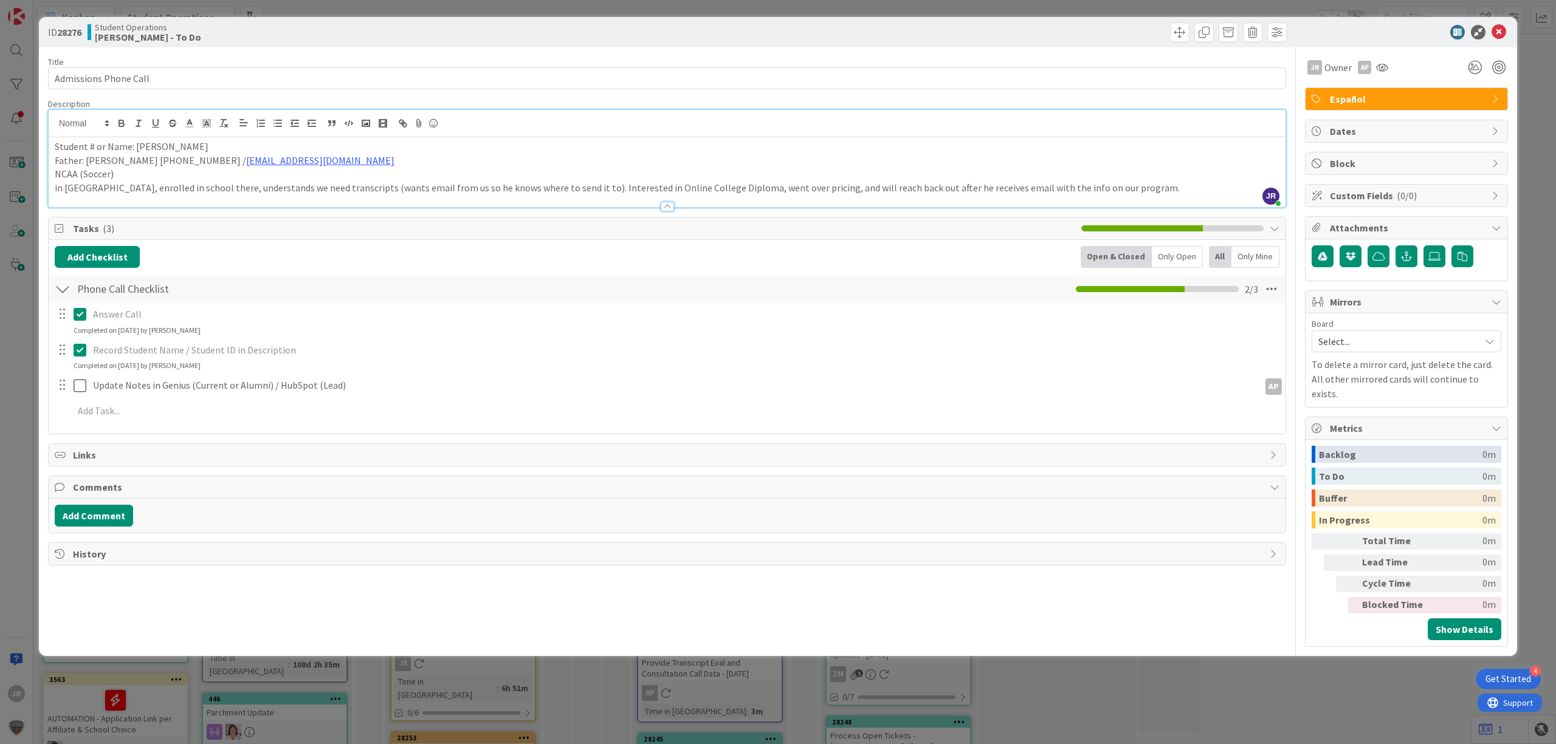
click at [1115, 195] on div at bounding box center [667, 200] width 1237 height 13
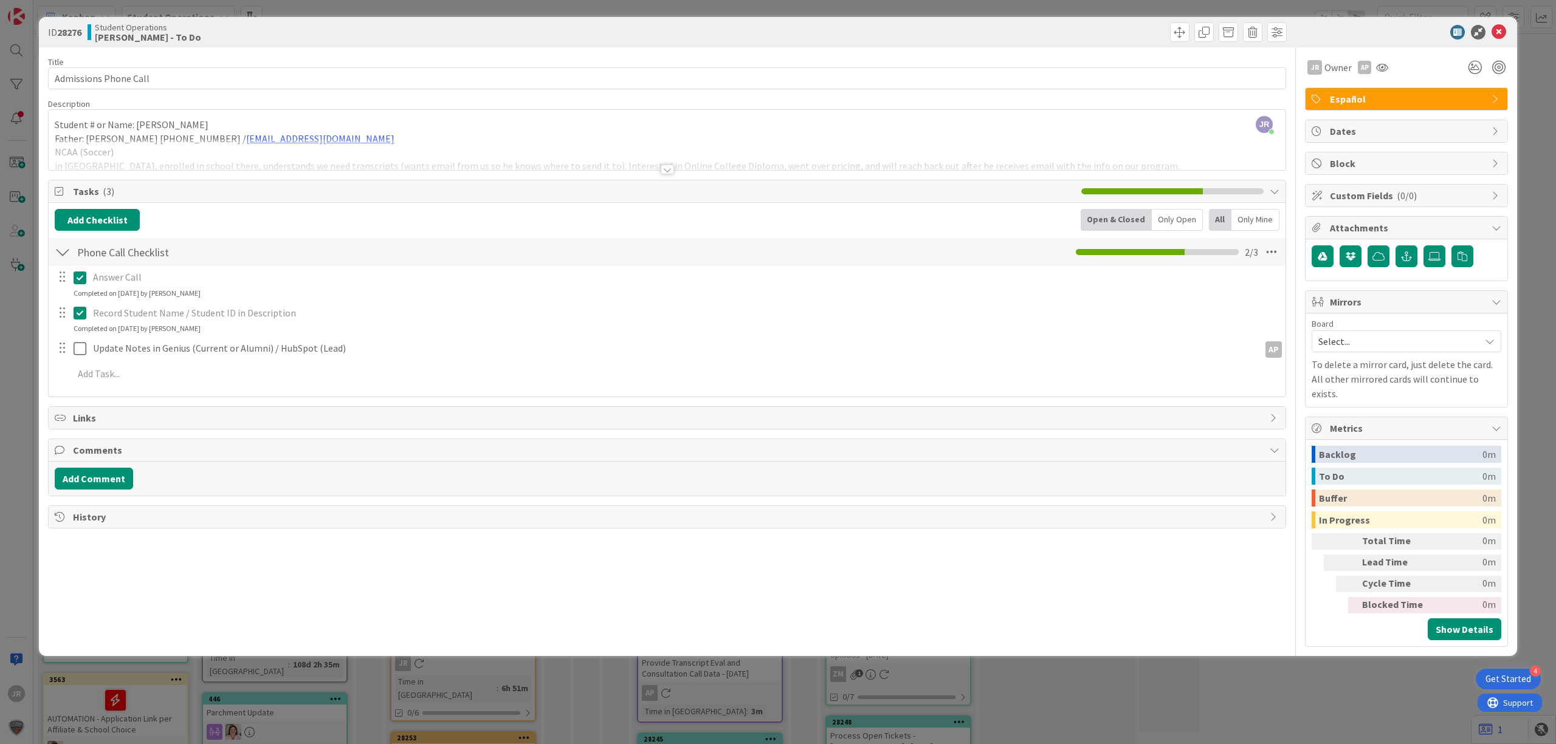
click at [1104, 153] on div at bounding box center [667, 154] width 1237 height 31
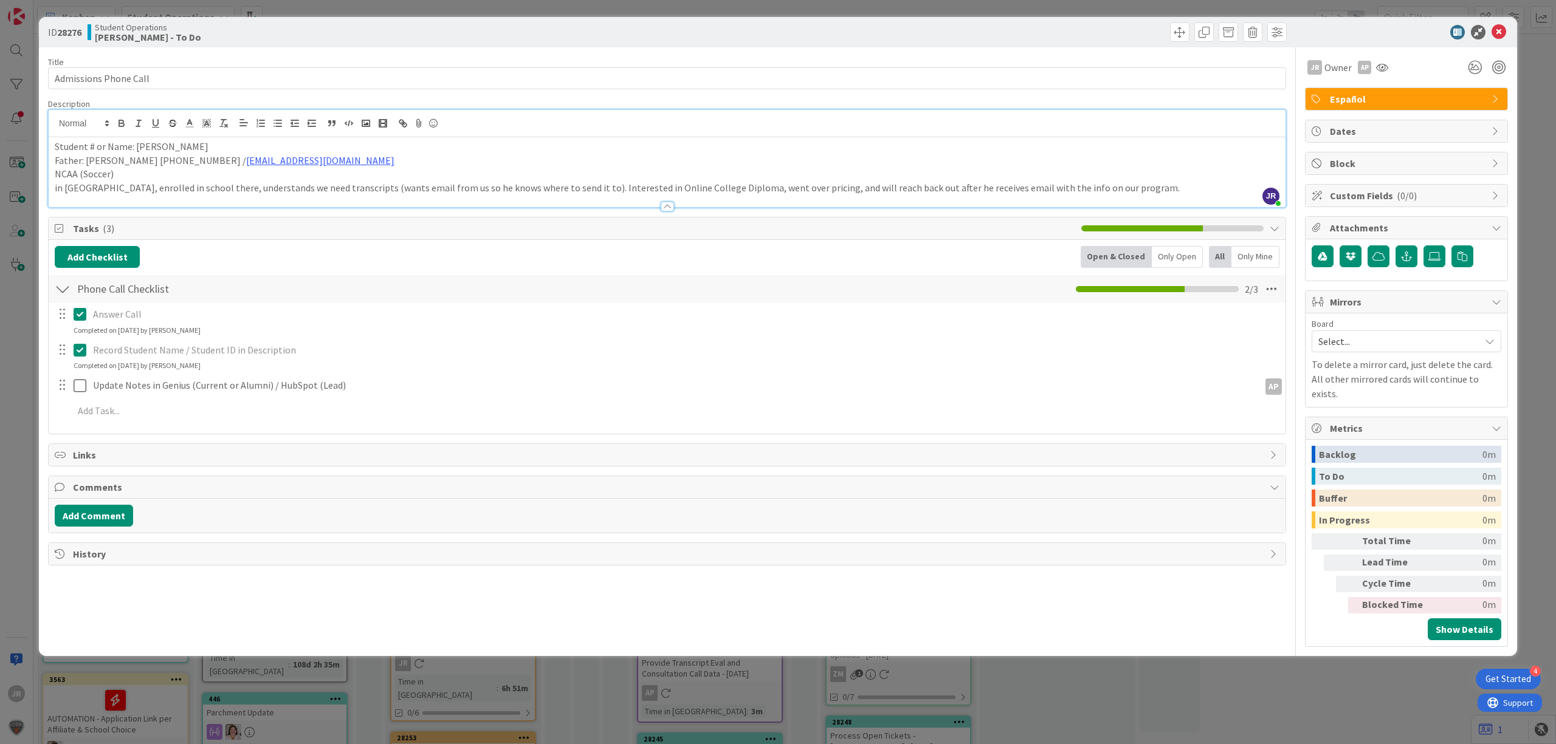
click at [1085, 185] on p "in [GEOGRAPHIC_DATA], enrolled in school there, understands we need transcripts…" at bounding box center [667, 188] width 1225 height 14
click at [146, 165] on p "Father: [PERSON_NAME] [PHONE_NUMBER] / [EMAIL_ADDRESS][DOMAIN_NAME]" at bounding box center [667, 161] width 1225 height 14
drag, startPoint x: 51, startPoint y: 178, endPoint x: 78, endPoint y: 175, distance: 26.9
click at [78, 175] on div "Student # or Name: [PERSON_NAME] Father: [PERSON_NAME] [PHONE_NUMBER] / [EMAIL_…" at bounding box center [667, 172] width 1237 height 70
click at [125, 119] on icon "button" at bounding box center [121, 123] width 11 height 11
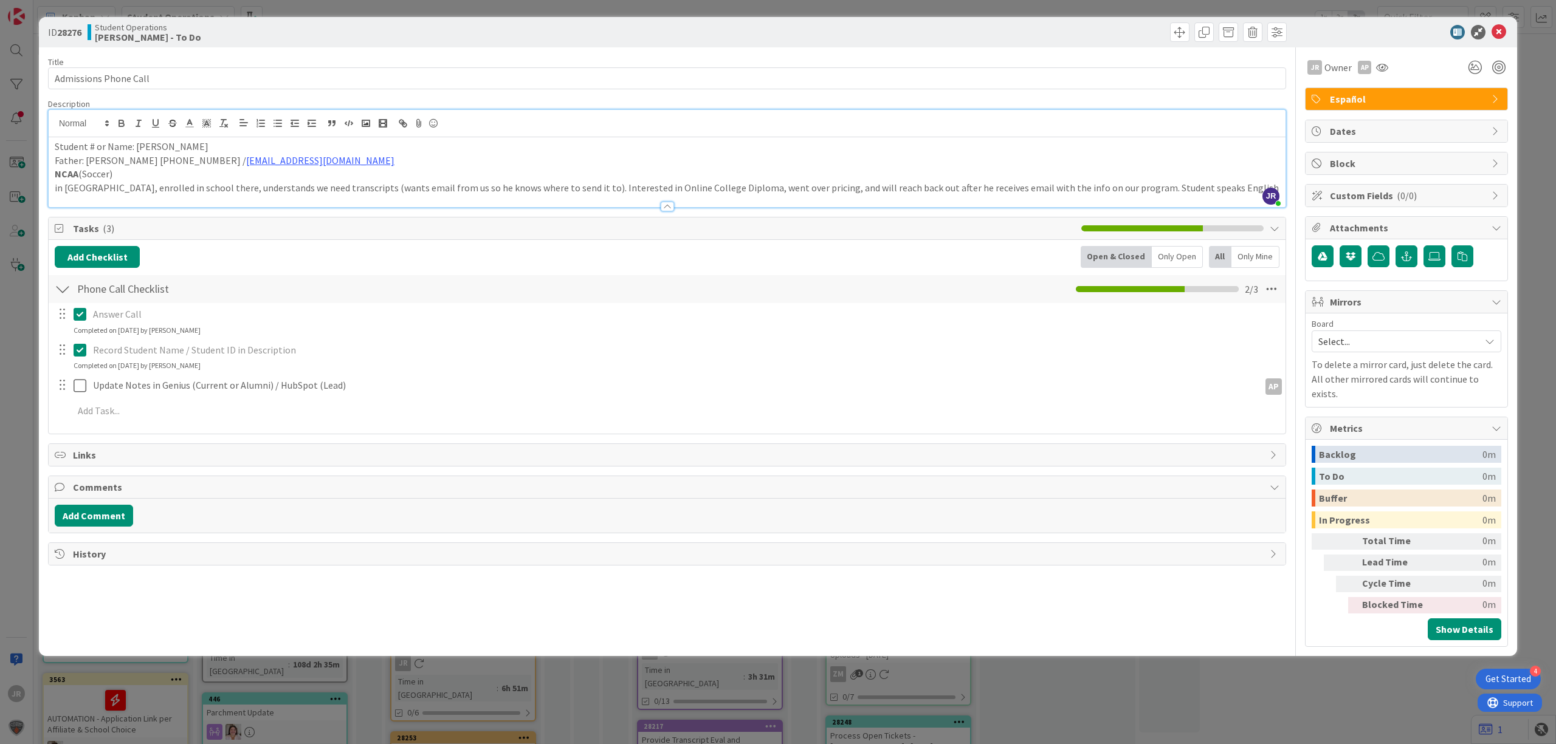
click at [153, 182] on p "in [GEOGRAPHIC_DATA], enrolled in school there, understands we need transcripts…" at bounding box center [667, 188] width 1225 height 14
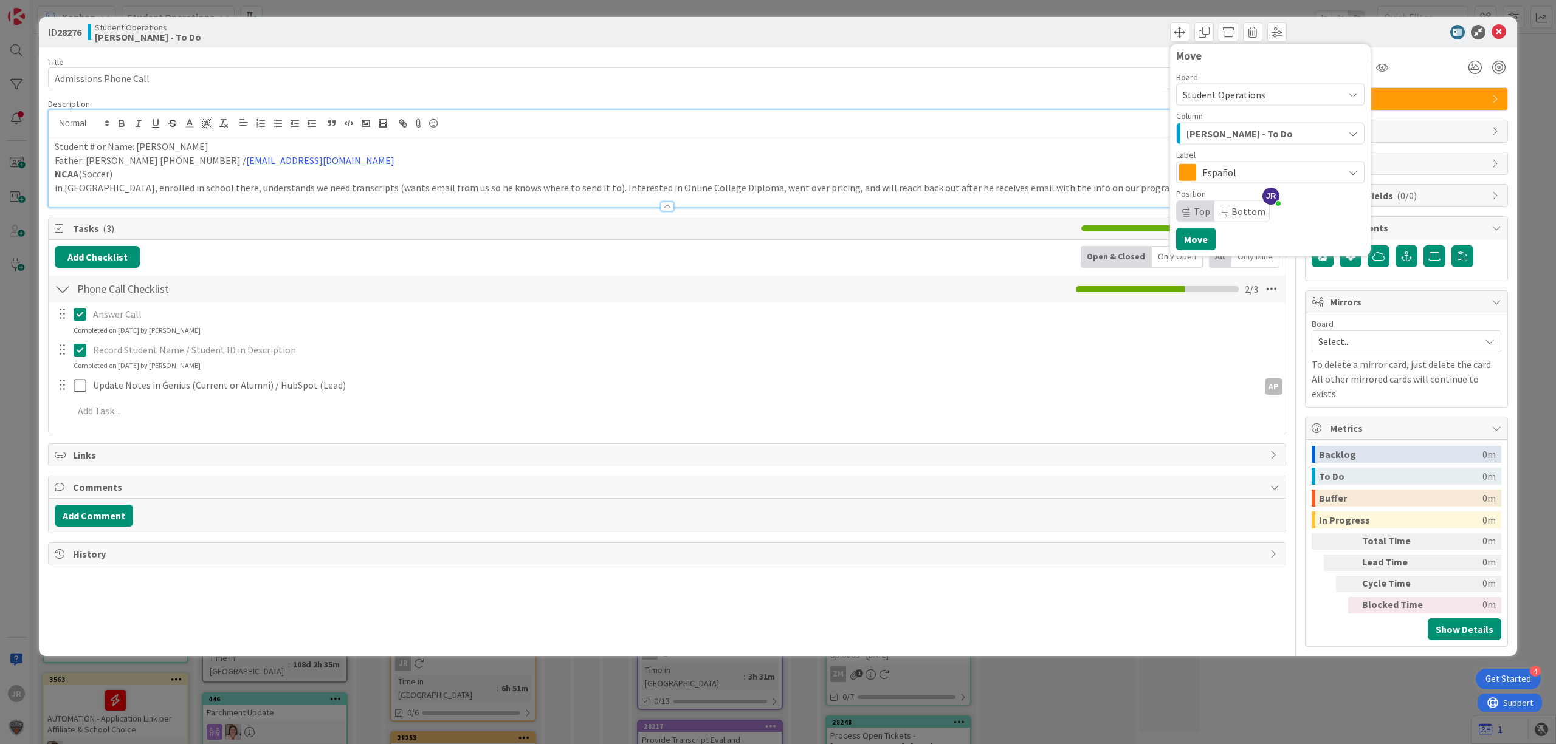
click at [964, 39] on div "Move Board Student Operations Column [PERSON_NAME] - To Do Label Español Positi…" at bounding box center [978, 31] width 616 height 19
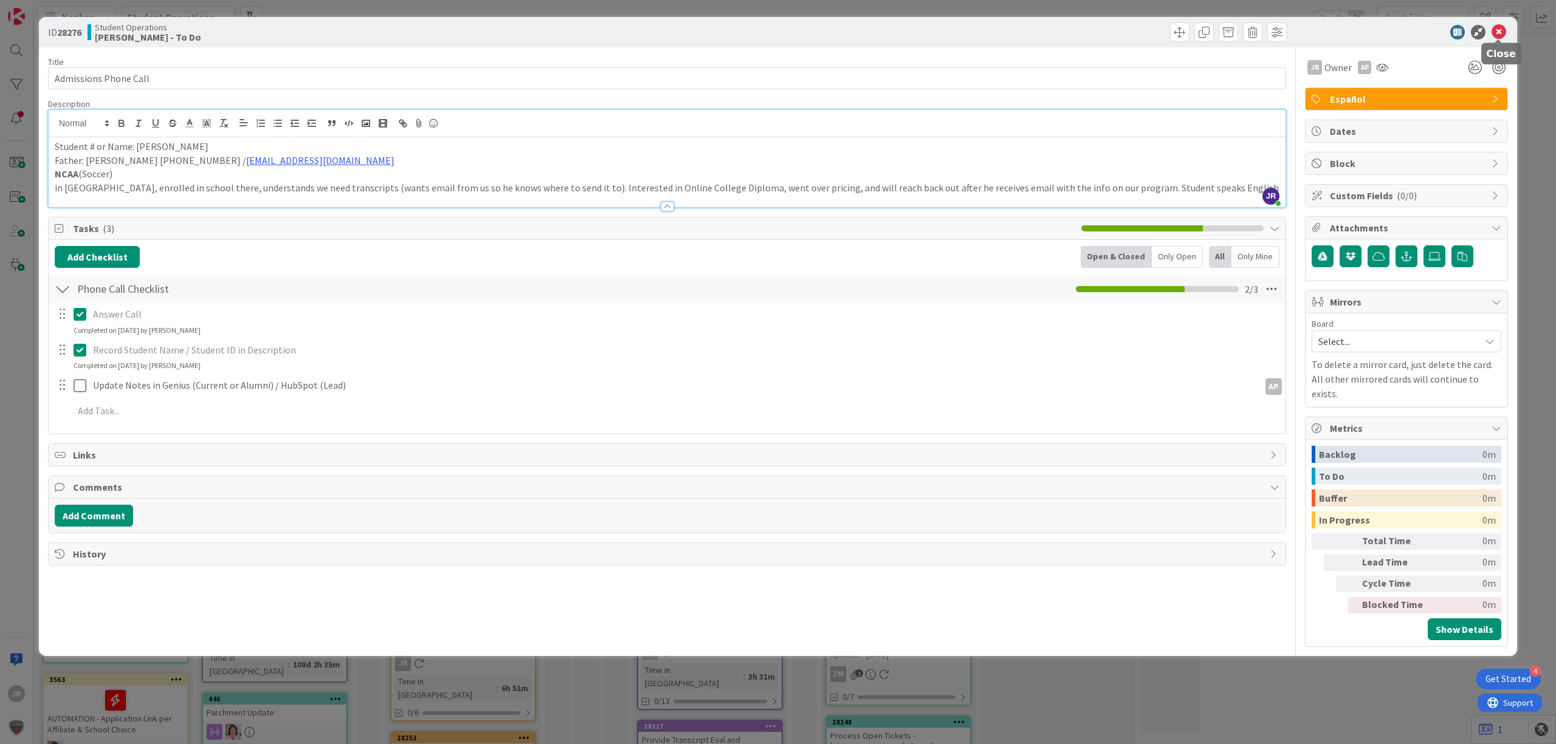
click at [1496, 32] on icon at bounding box center [1498, 32] width 15 height 15
